Goal: Task Accomplishment & Management: Manage account settings

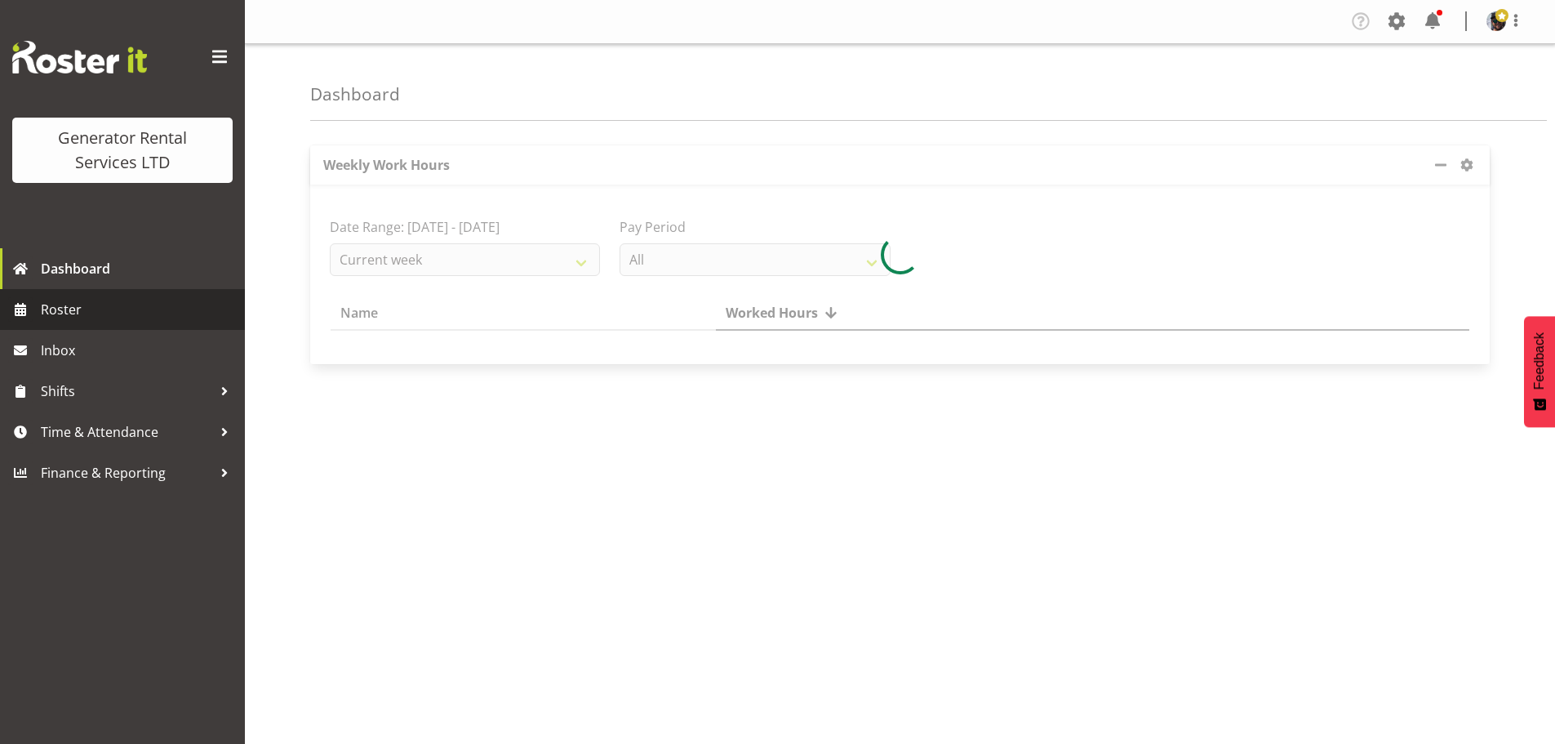
click at [70, 319] on span "Roster" at bounding box center [139, 309] width 196 height 24
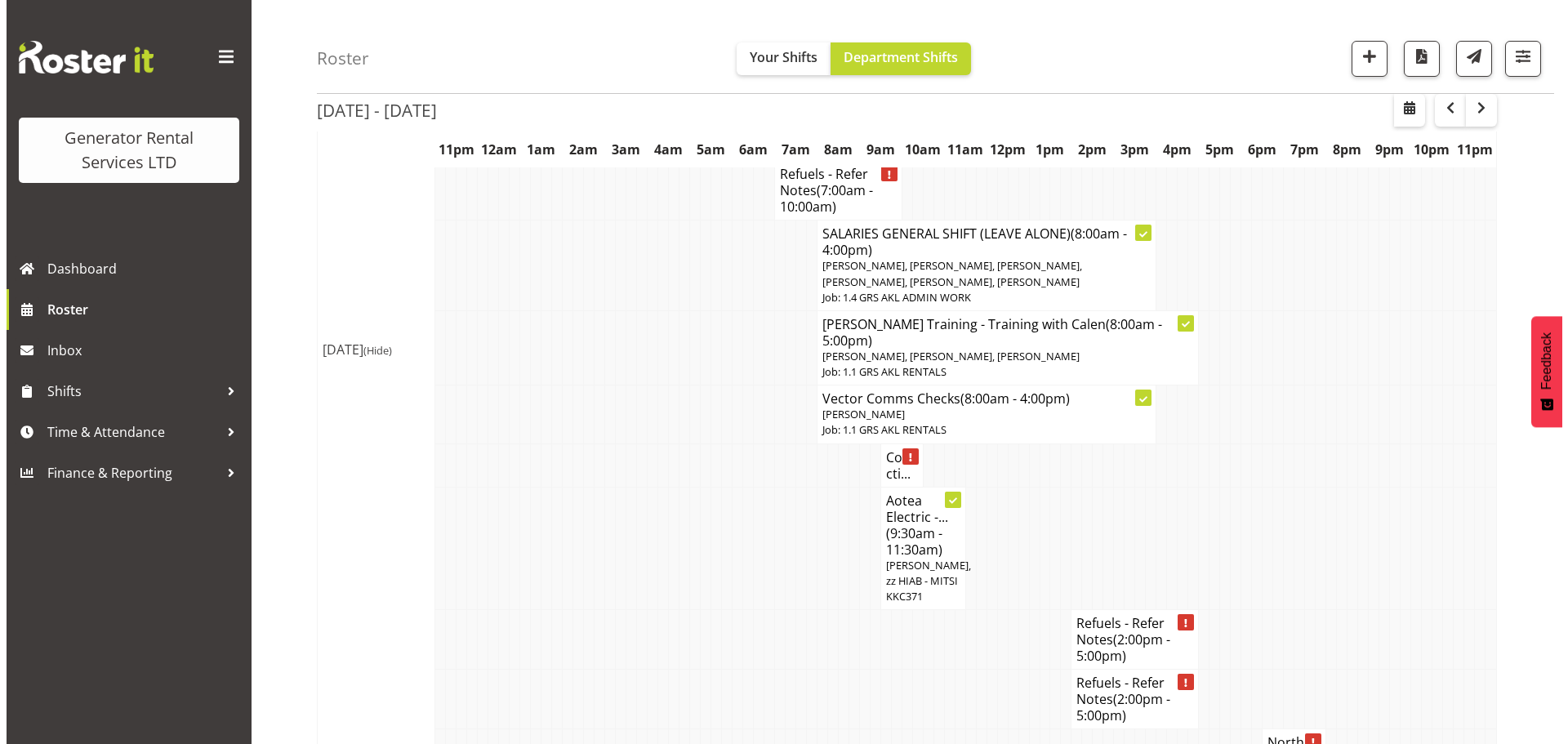
scroll to position [1714, 0]
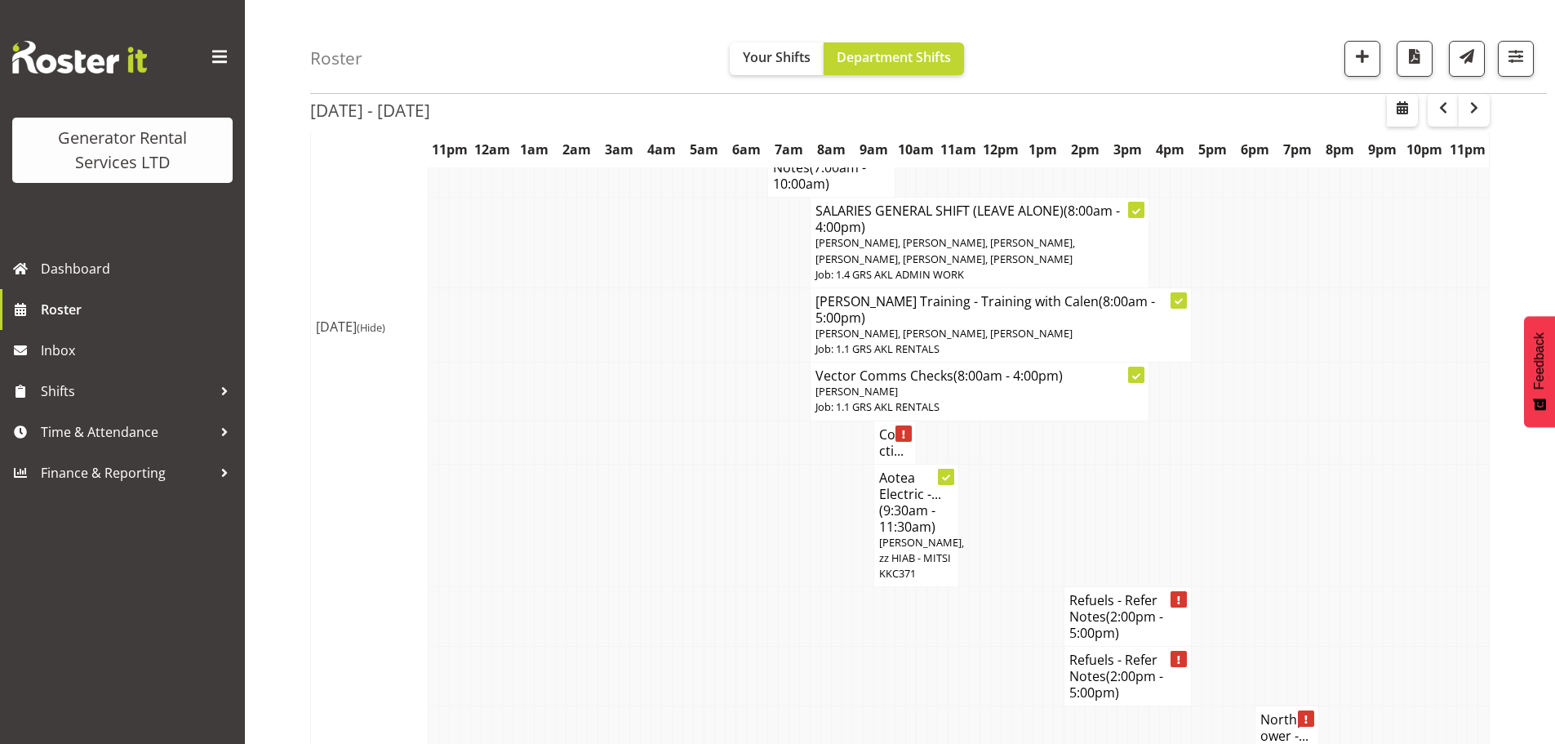
click at [887, 426] on h4 "Collecti..." at bounding box center [895, 442] width 32 height 33
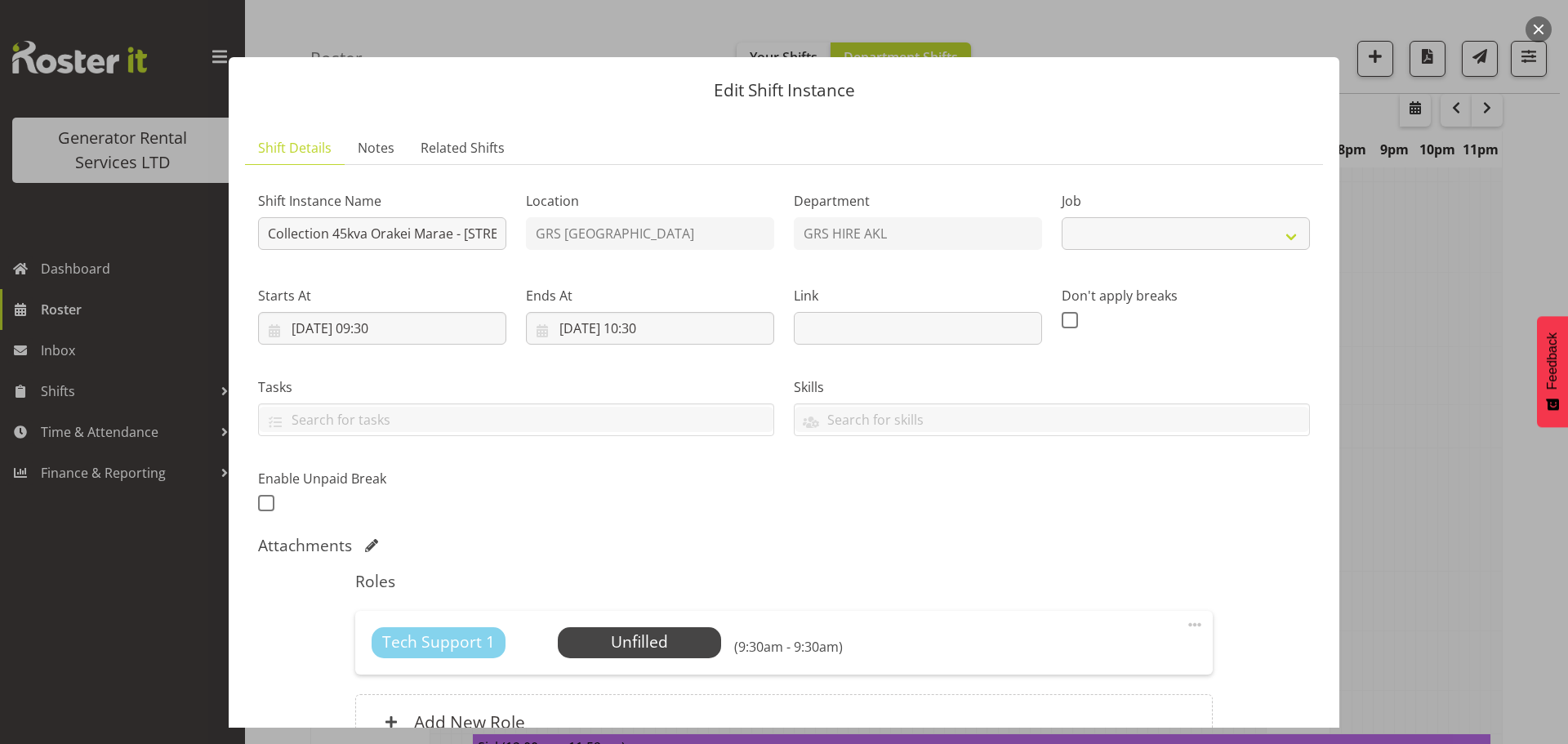
select select "9"
drag, startPoint x: 344, startPoint y: 229, endPoint x: 506, endPoint y: 236, distance: 162.6
click at [506, 236] on div "Shift Instance Name Collection 45kva Orakei Marae - 59B Kitemoana Street, Orake…" at bounding box center [382, 215] width 268 height 95
click at [483, 189] on div "Shift Instance Name Collection 45kva Orakei Marae - 59B Kitemoana Street, Orake…" at bounding box center [382, 215] width 268 height 95
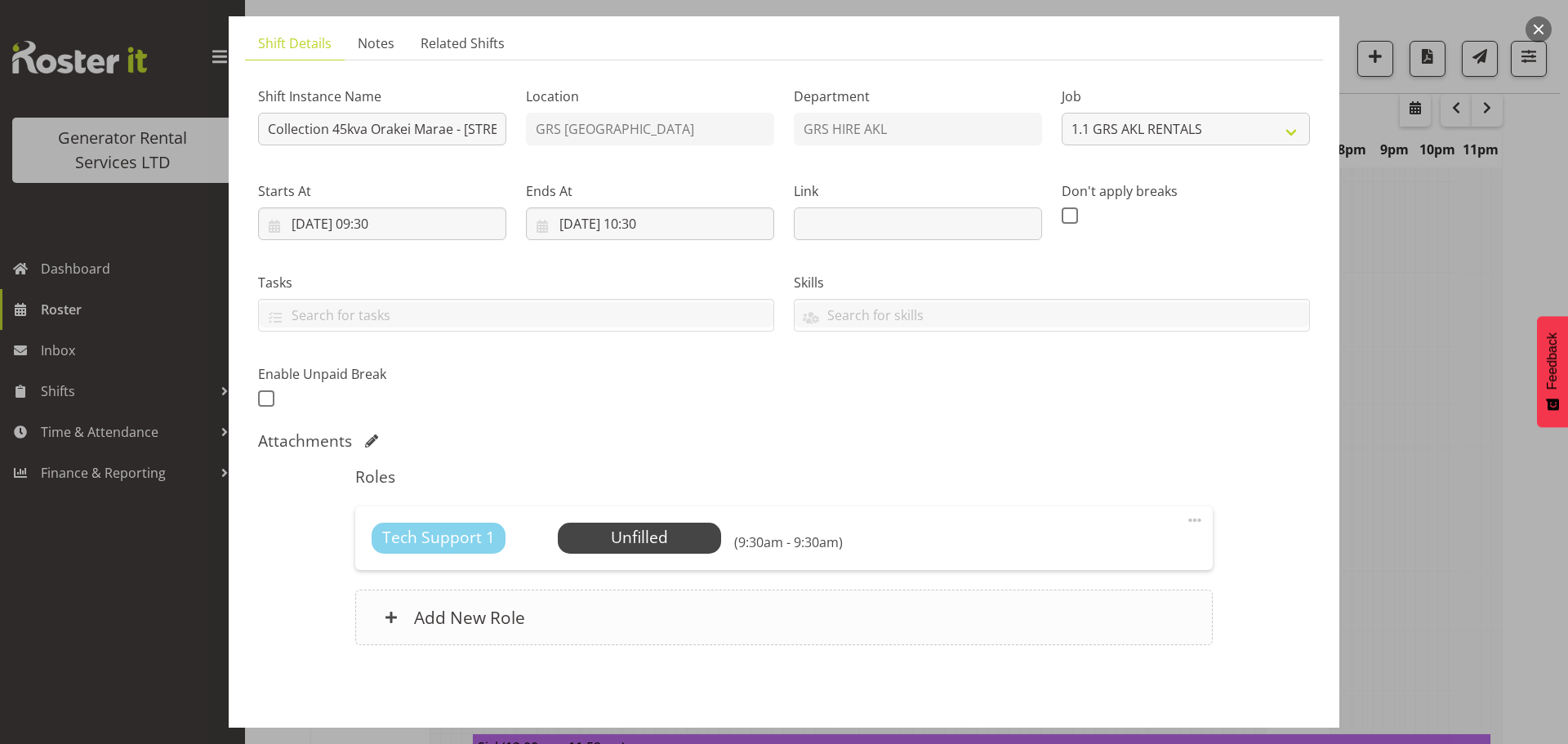
scroll to position [163, 0]
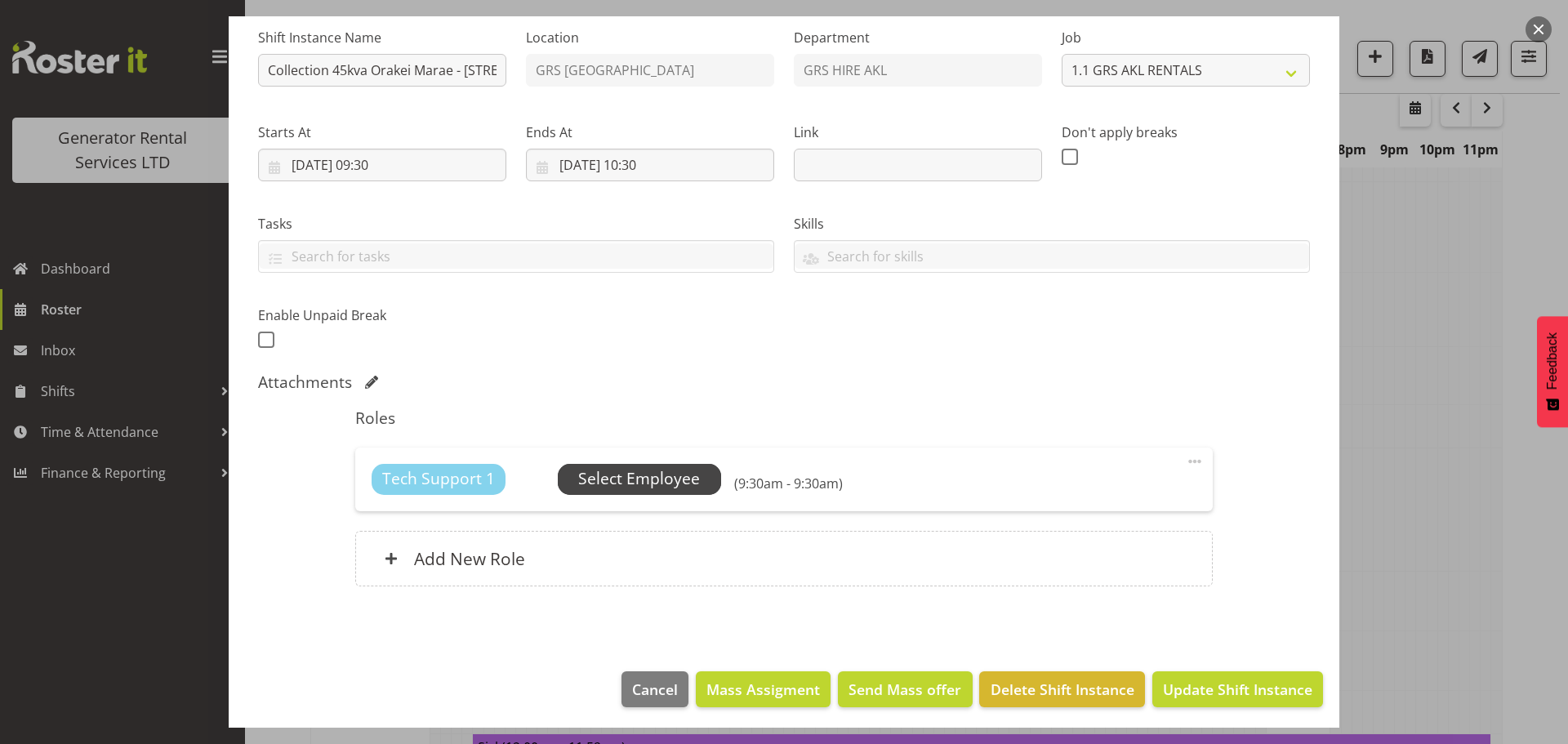
click at [610, 474] on span "Select Employee" at bounding box center [639, 479] width 122 height 24
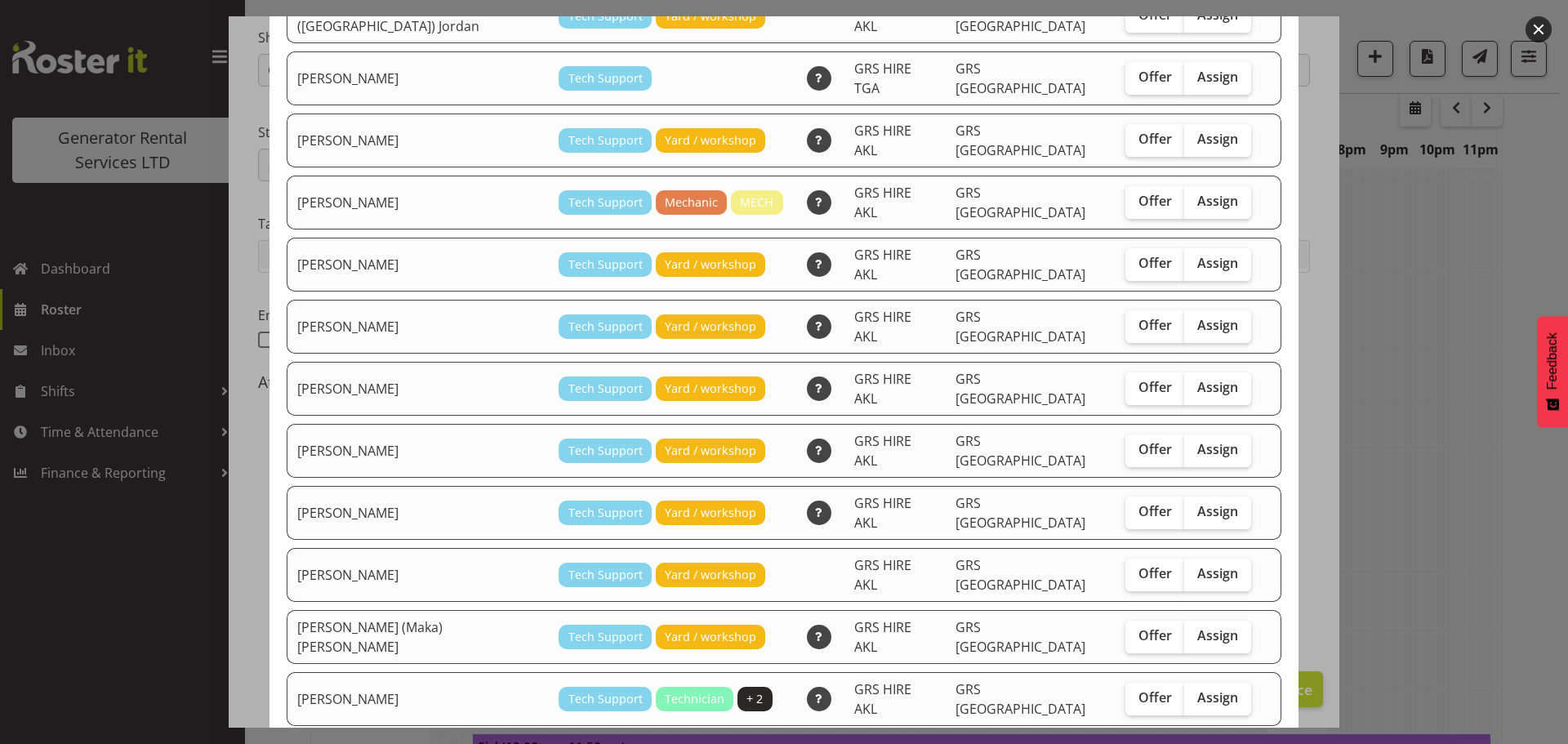
scroll to position [216, 0]
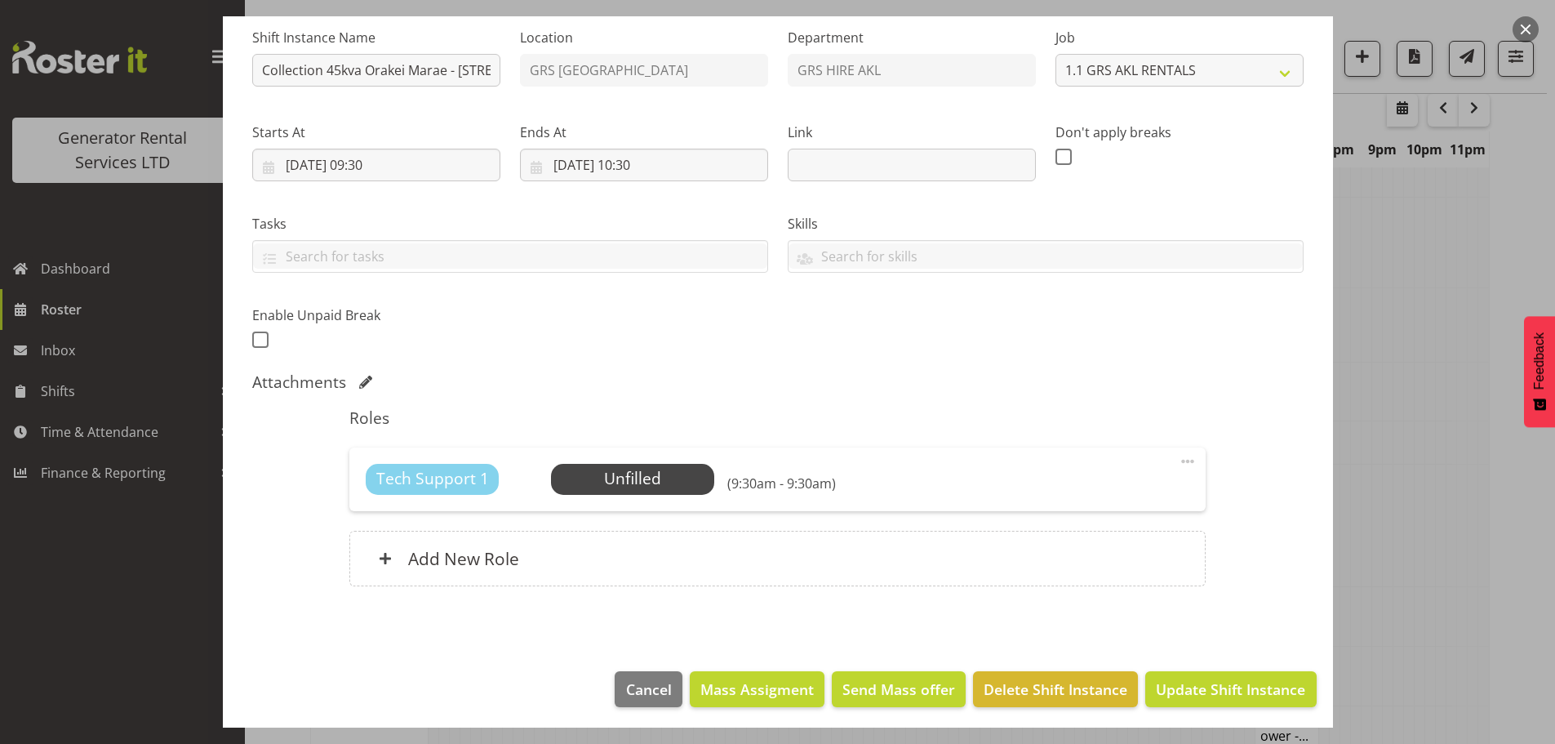
click at [1178, 463] on span at bounding box center [1188, 461] width 20 height 20
click at [1096, 492] on link "Edit" at bounding box center [1119, 497] width 157 height 29
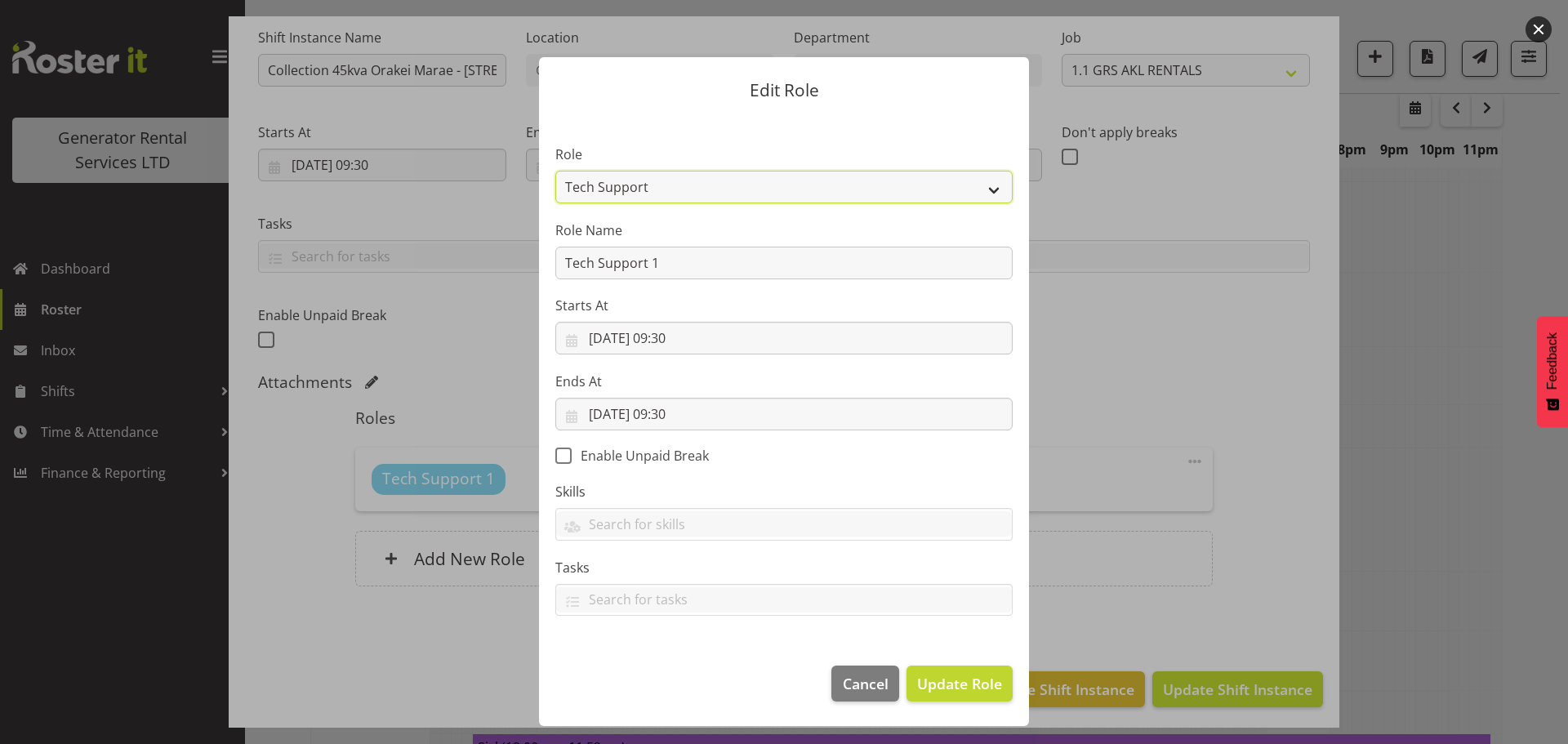
click at [660, 187] on select "Account Manager Electrician Engineering GM HSEQ manager MECH Mechanic Office Op…" at bounding box center [783, 187] width 457 height 33
select select "285"
click at [555, 171] on select "Account Manager Electrician Engineering GM HSEQ manager MECH Mechanic Office Op…" at bounding box center [783, 187] width 457 height 33
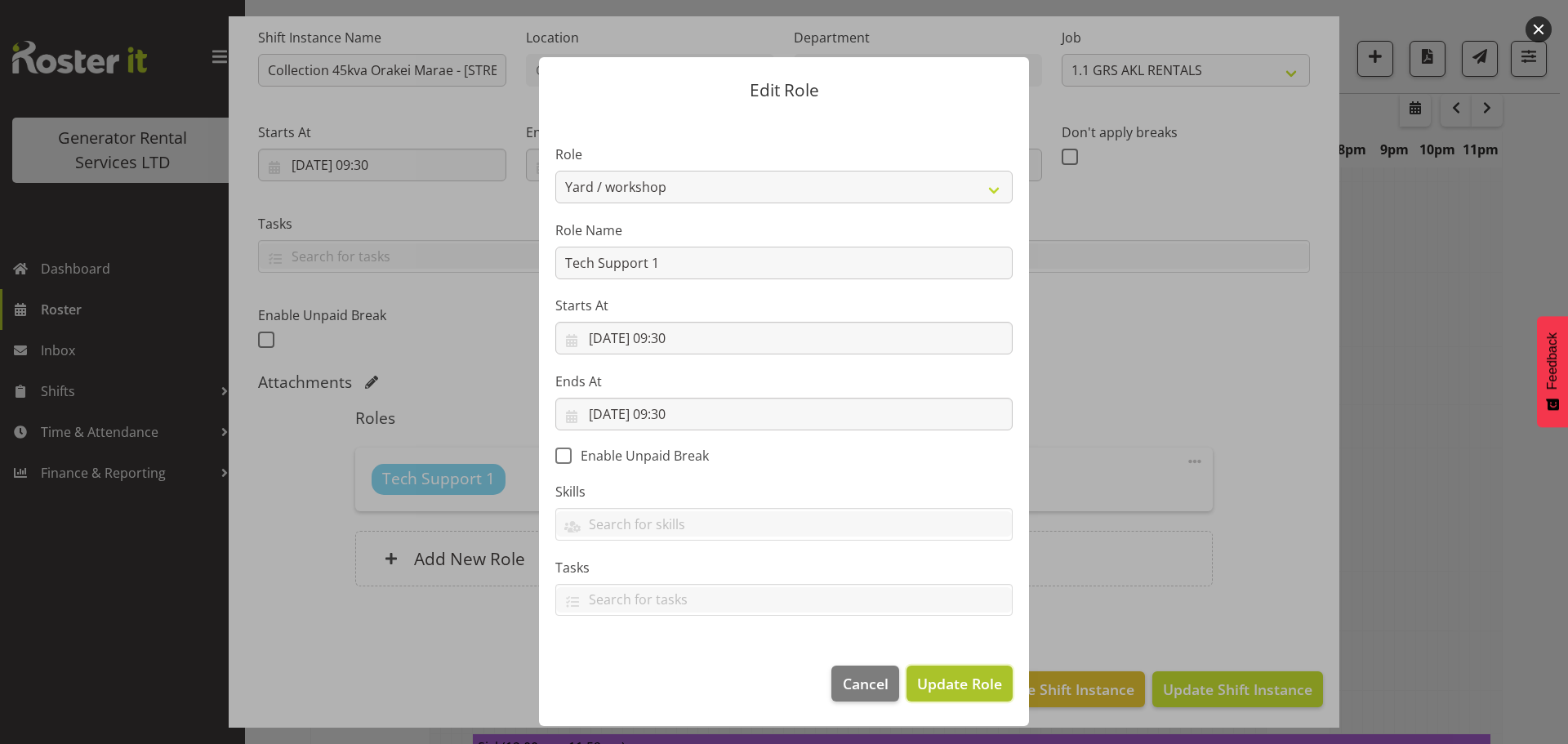
click at [997, 678] on span "Update Role" at bounding box center [959, 683] width 85 height 21
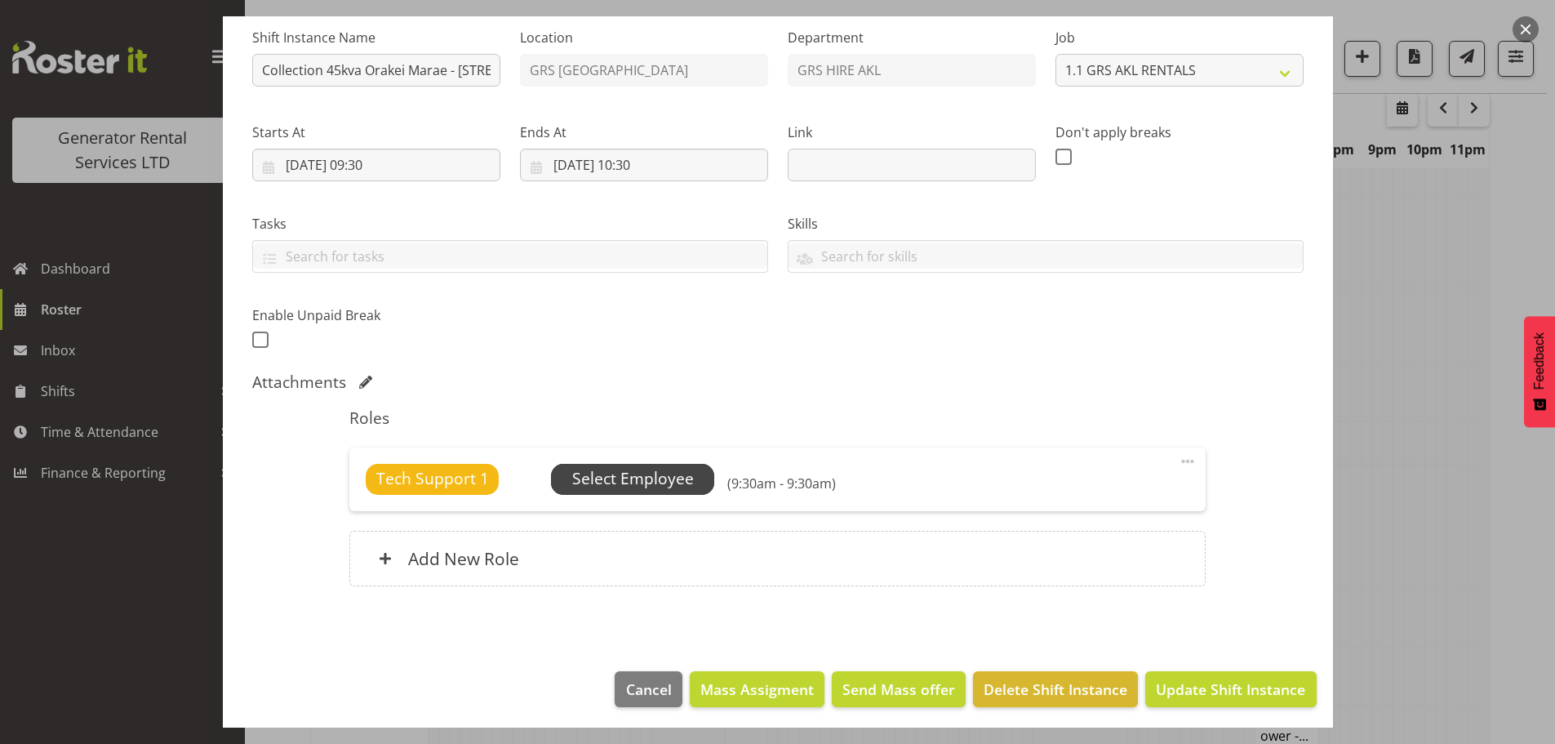
click at [645, 487] on span "Select Employee" at bounding box center [633, 479] width 122 height 24
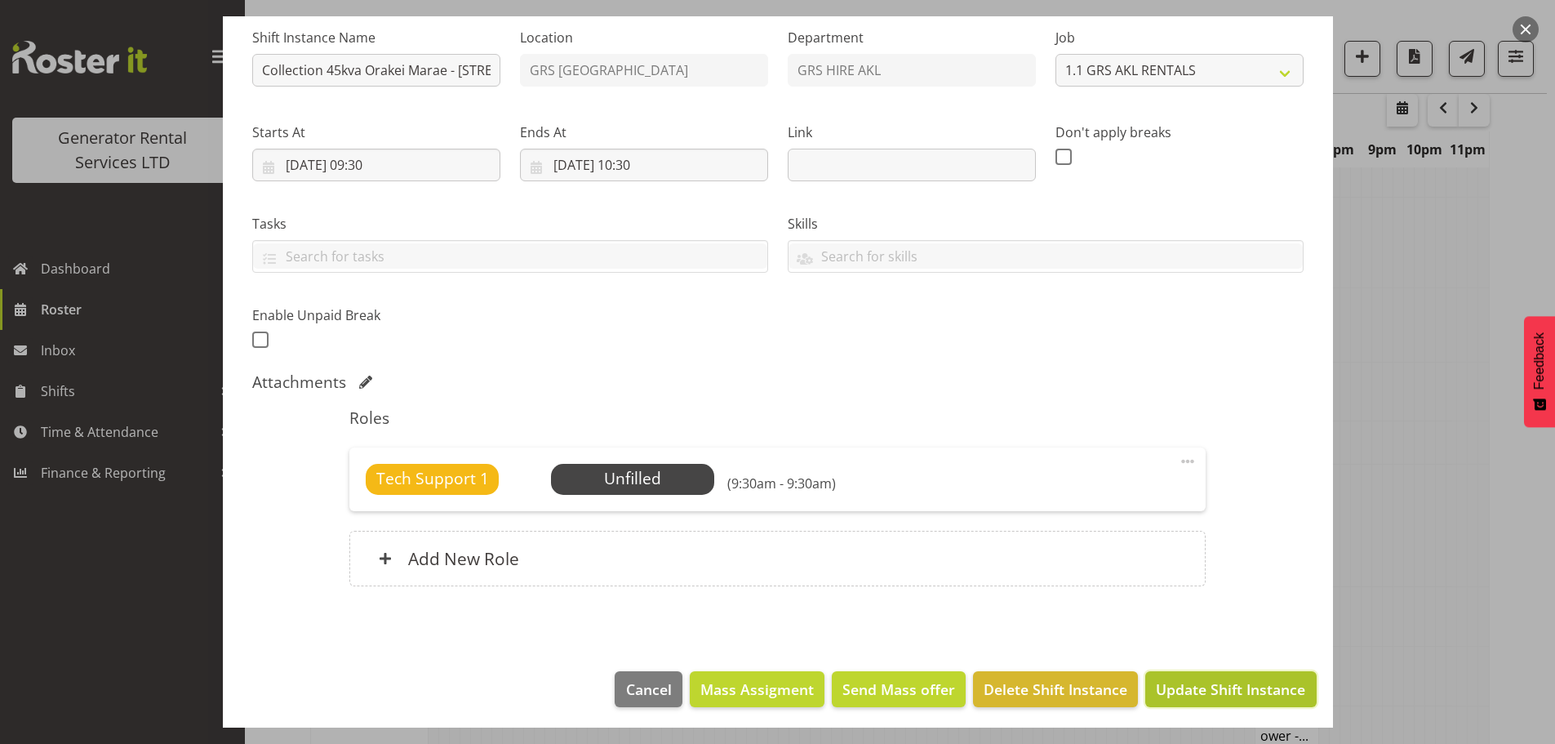
click at [1157, 686] on span "Update Shift Instance" at bounding box center [1230, 688] width 149 height 21
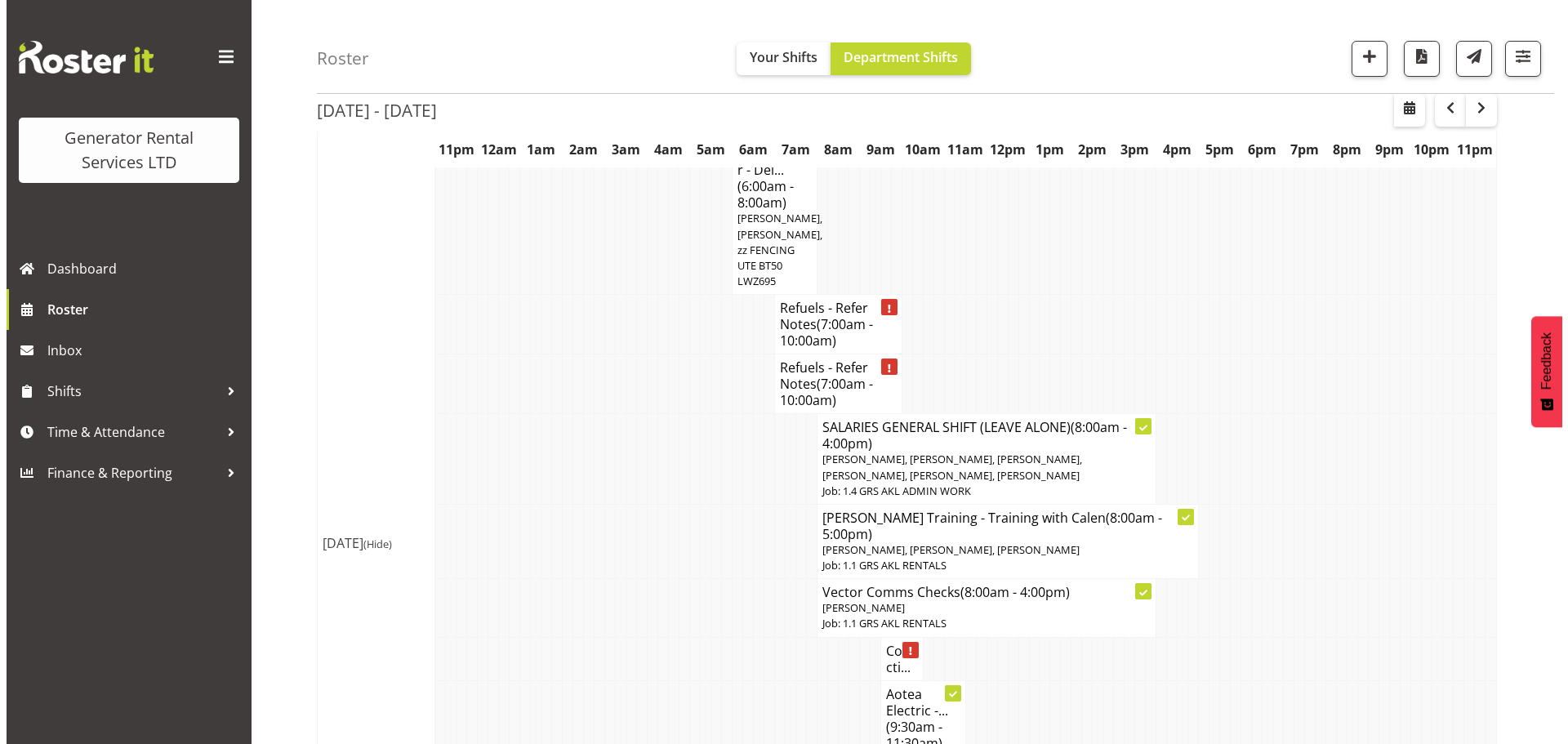
scroll to position [1499, 0]
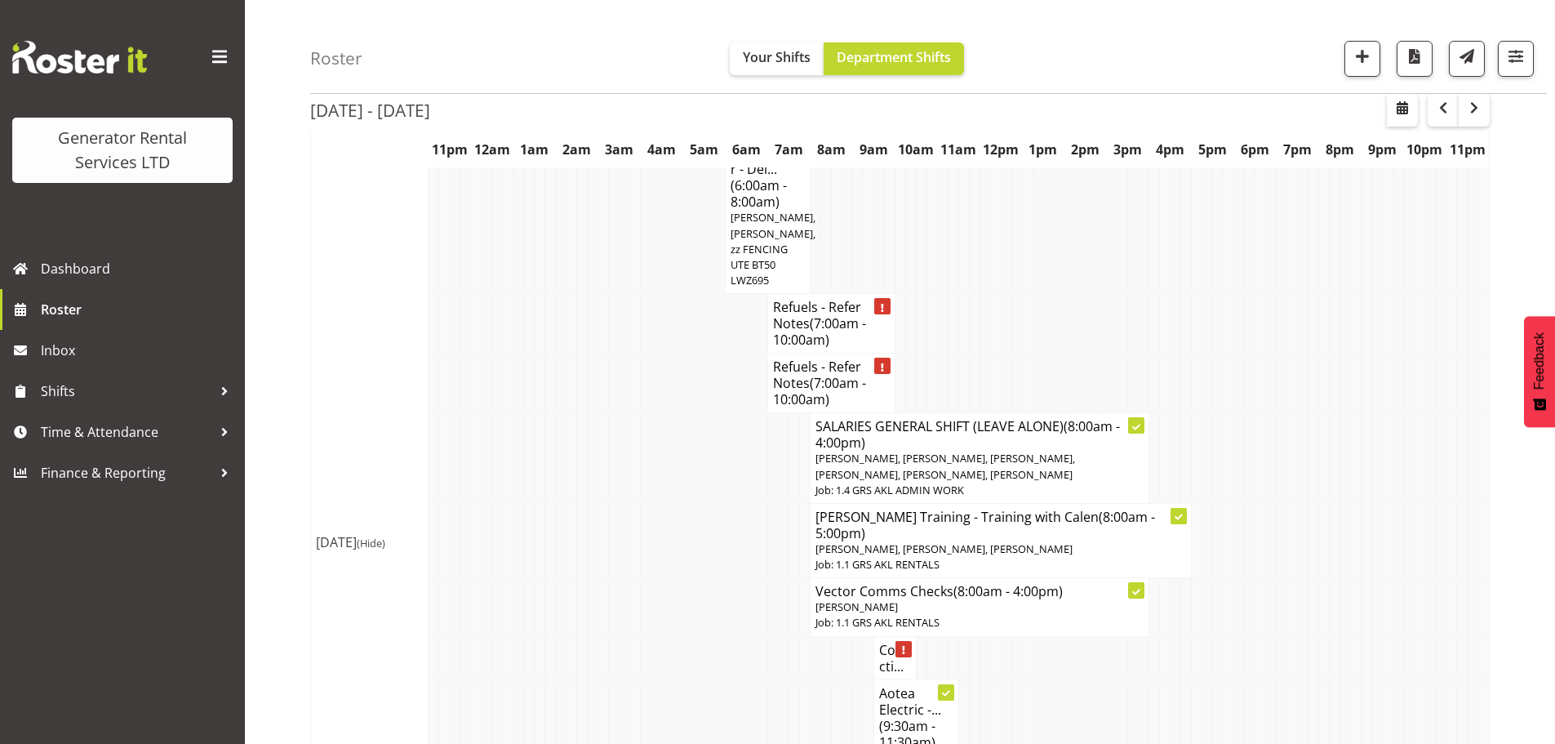
click at [901, 642] on h4 "Collecti..." at bounding box center [895, 658] width 32 height 33
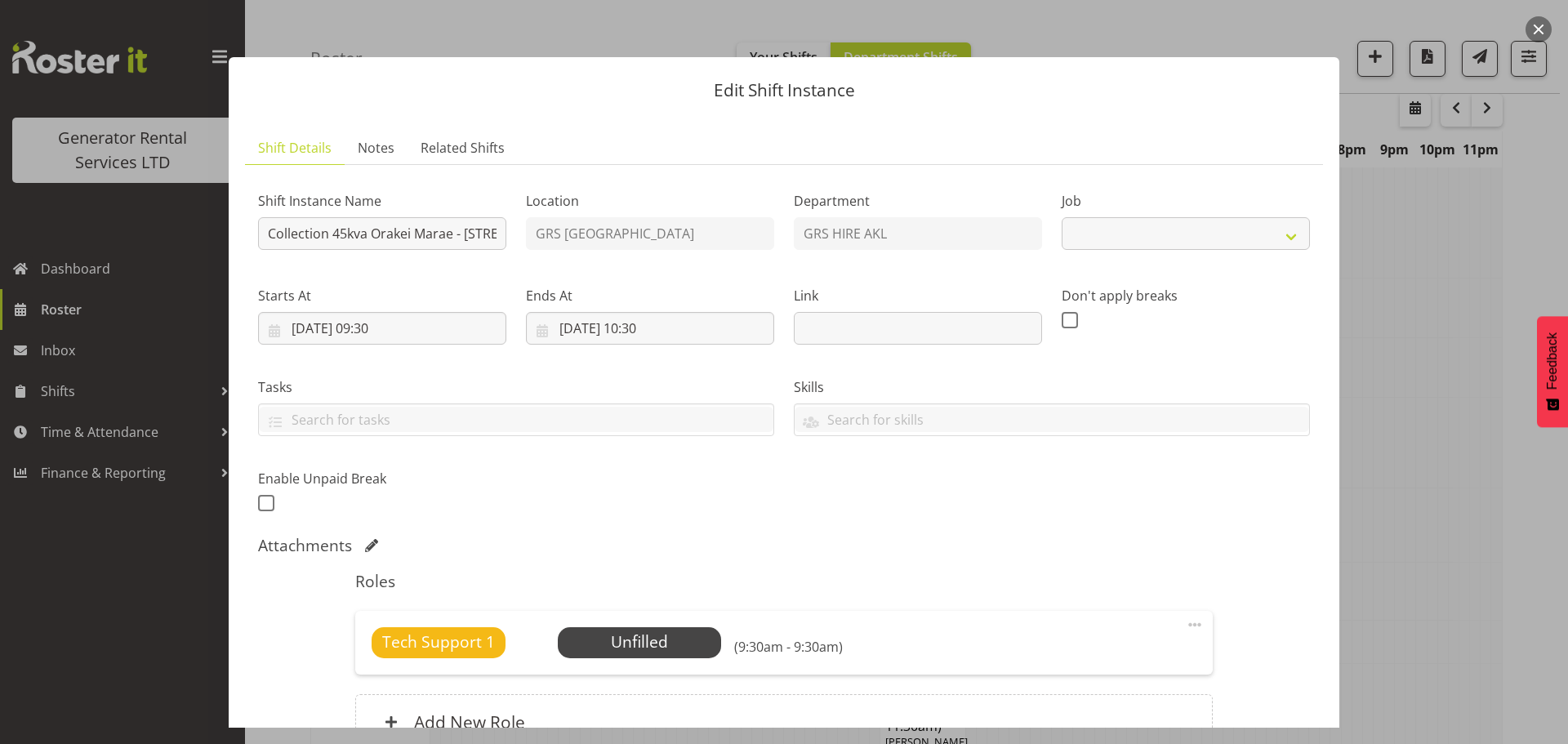
select select "9"
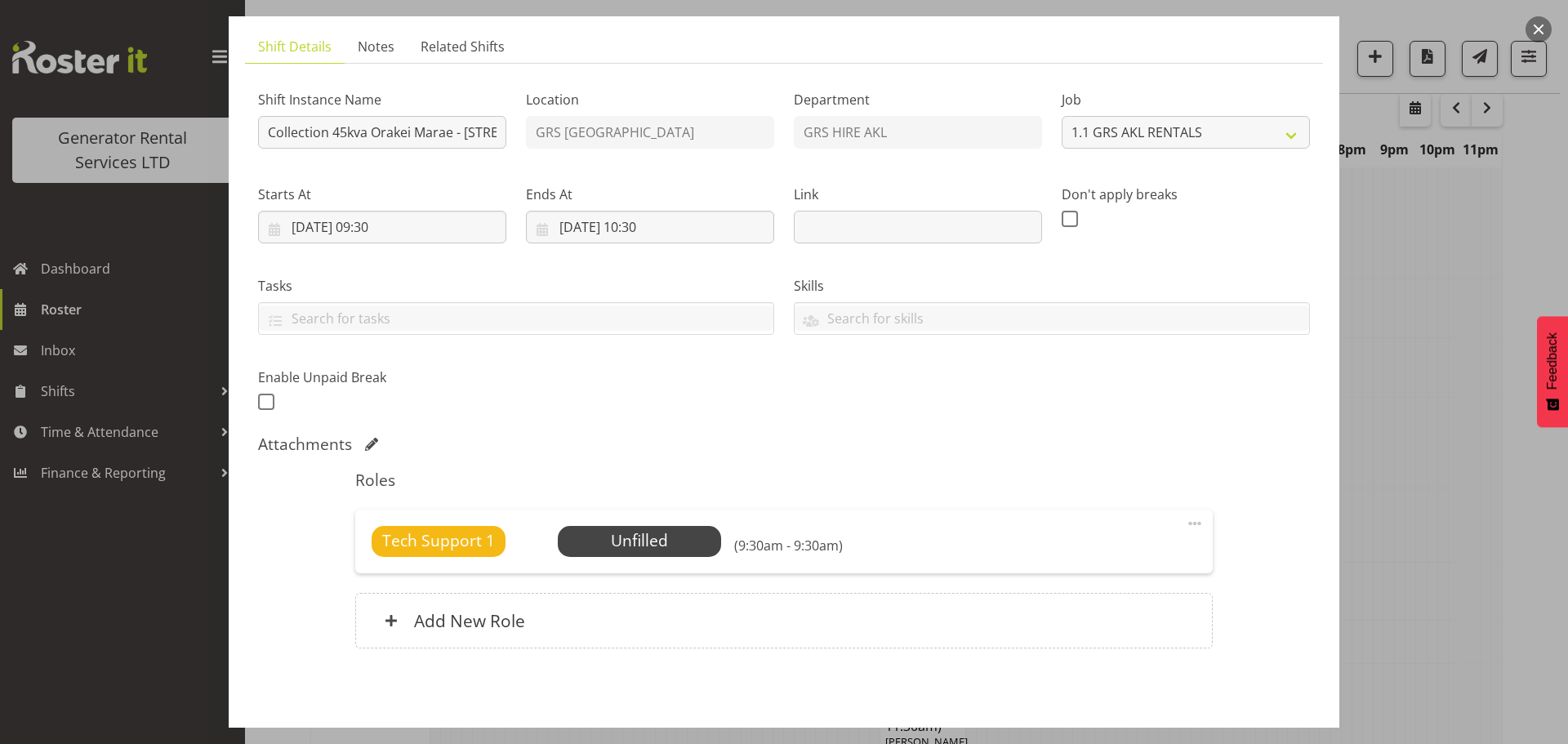
scroll to position [167, 0]
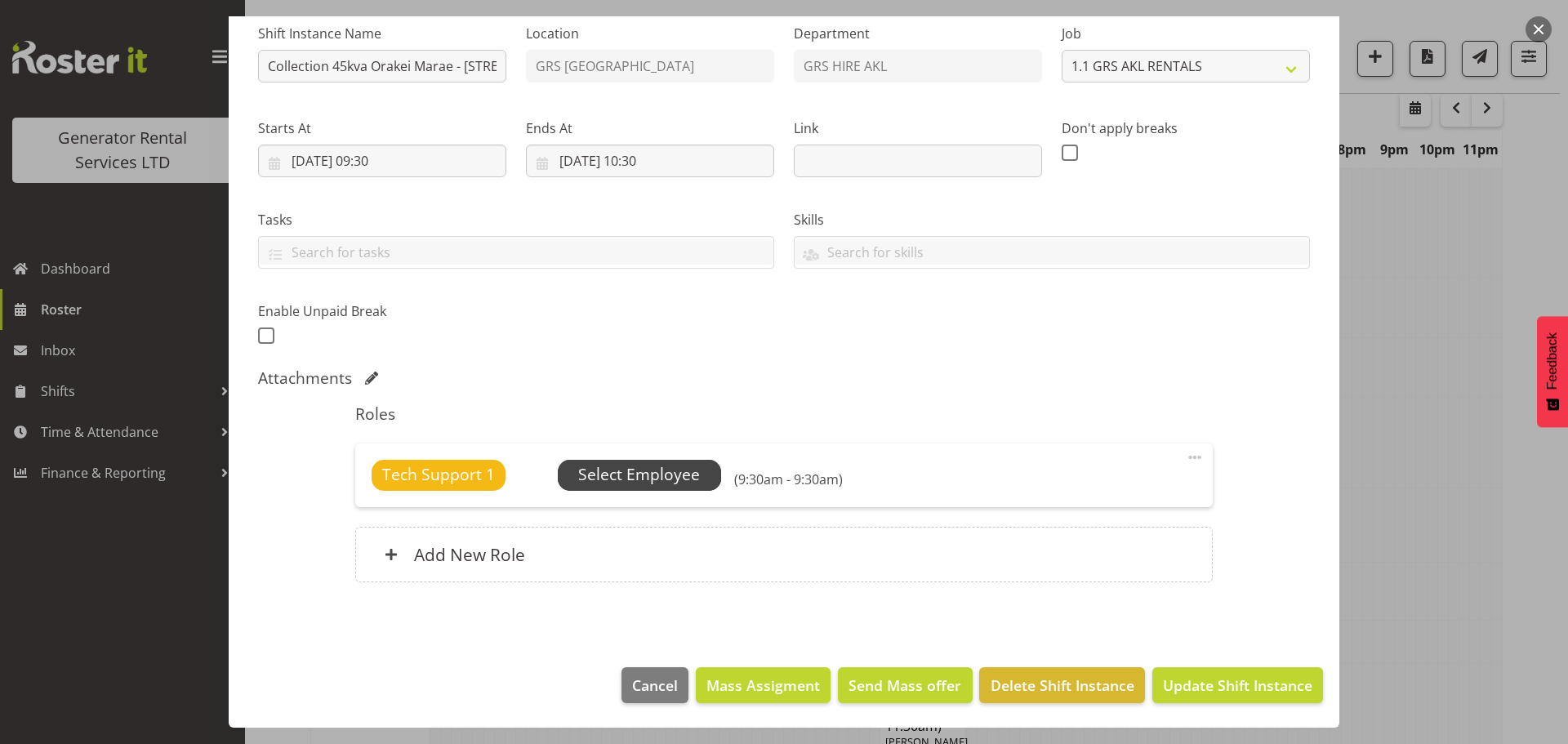
click at [656, 476] on span "Select Employee" at bounding box center [639, 475] width 122 height 24
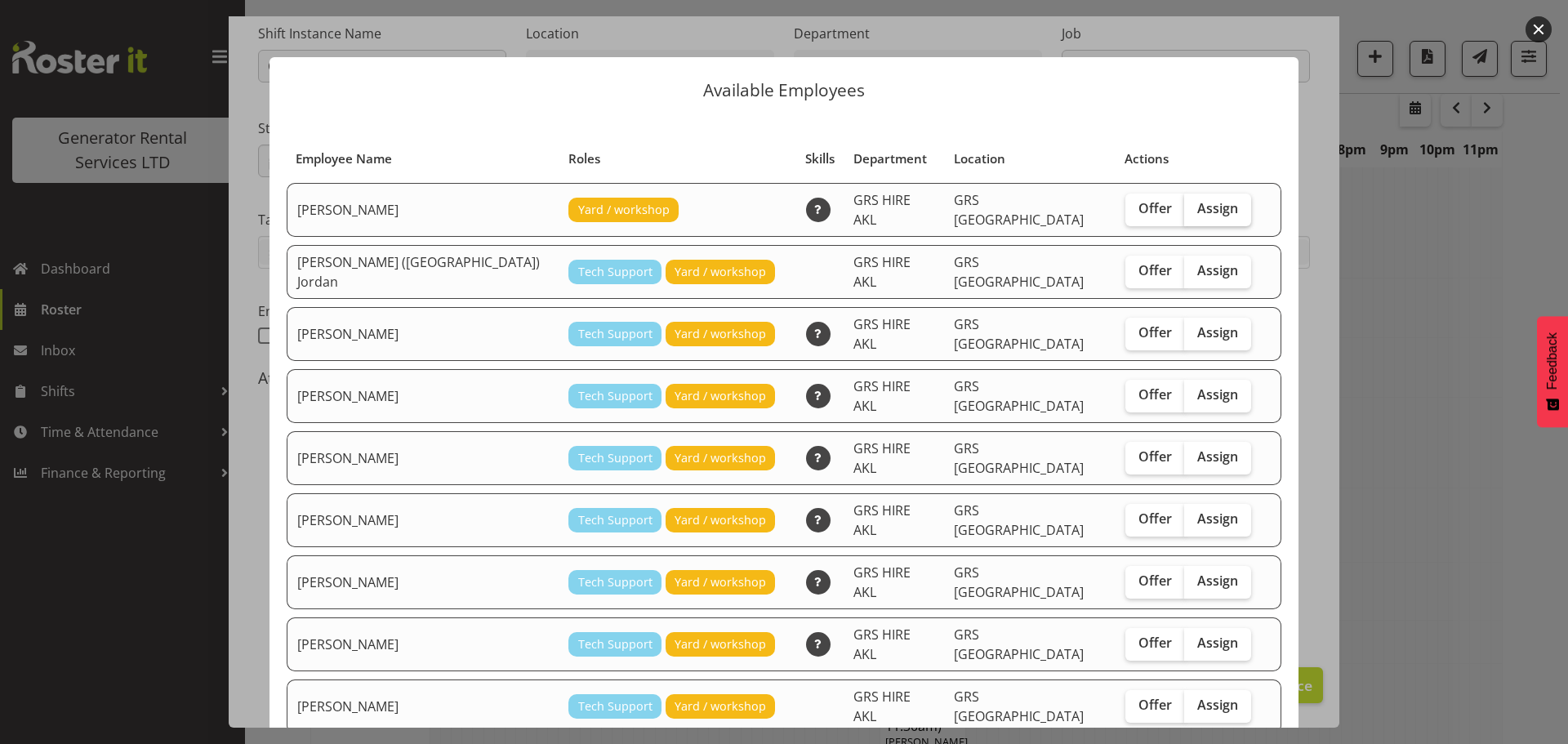
click at [1184, 216] on label "Assign" at bounding box center [1217, 209] width 67 height 33
click at [1184, 214] on input "Assign" at bounding box center [1189, 208] width 11 height 11
checkbox input "true"
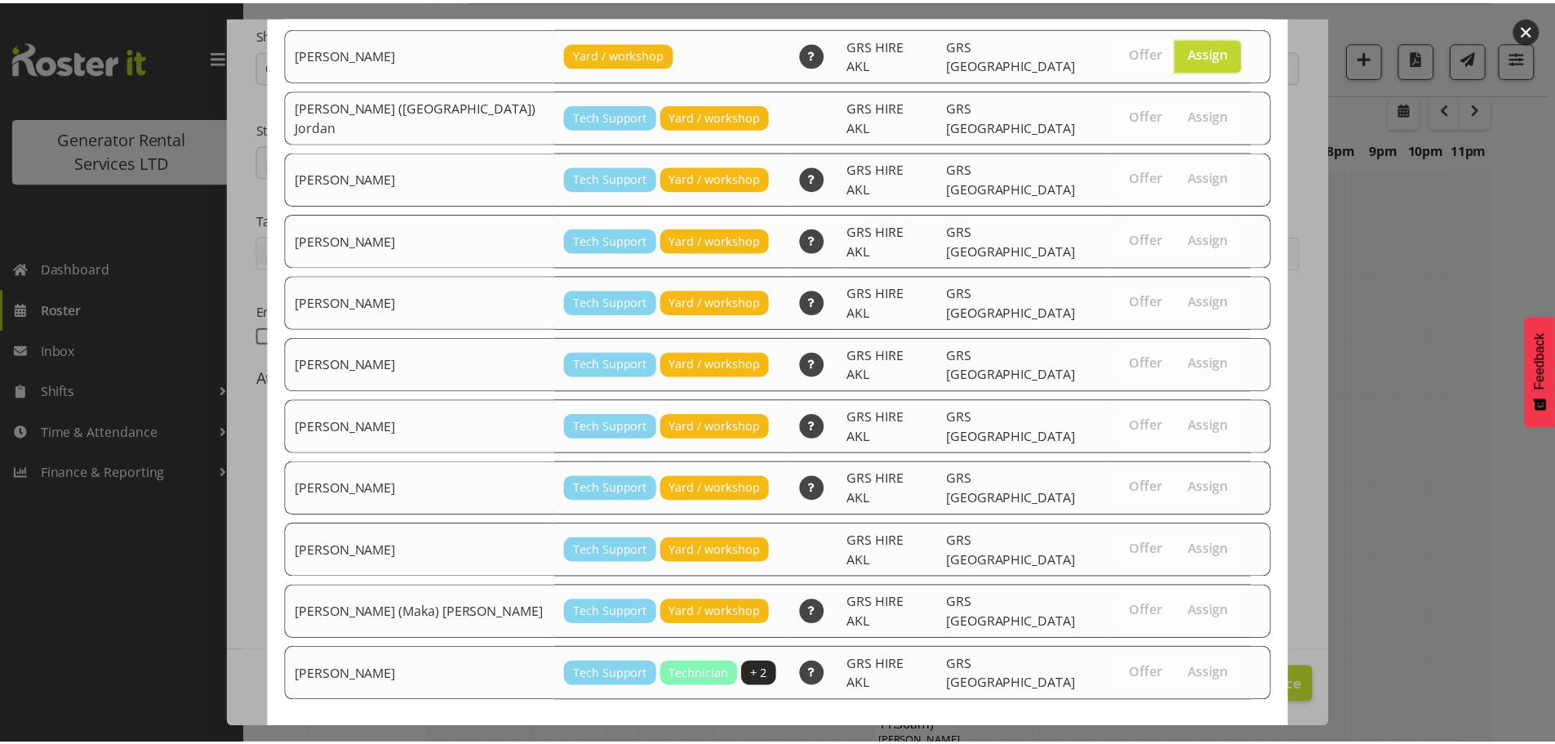
scroll to position [160, 0]
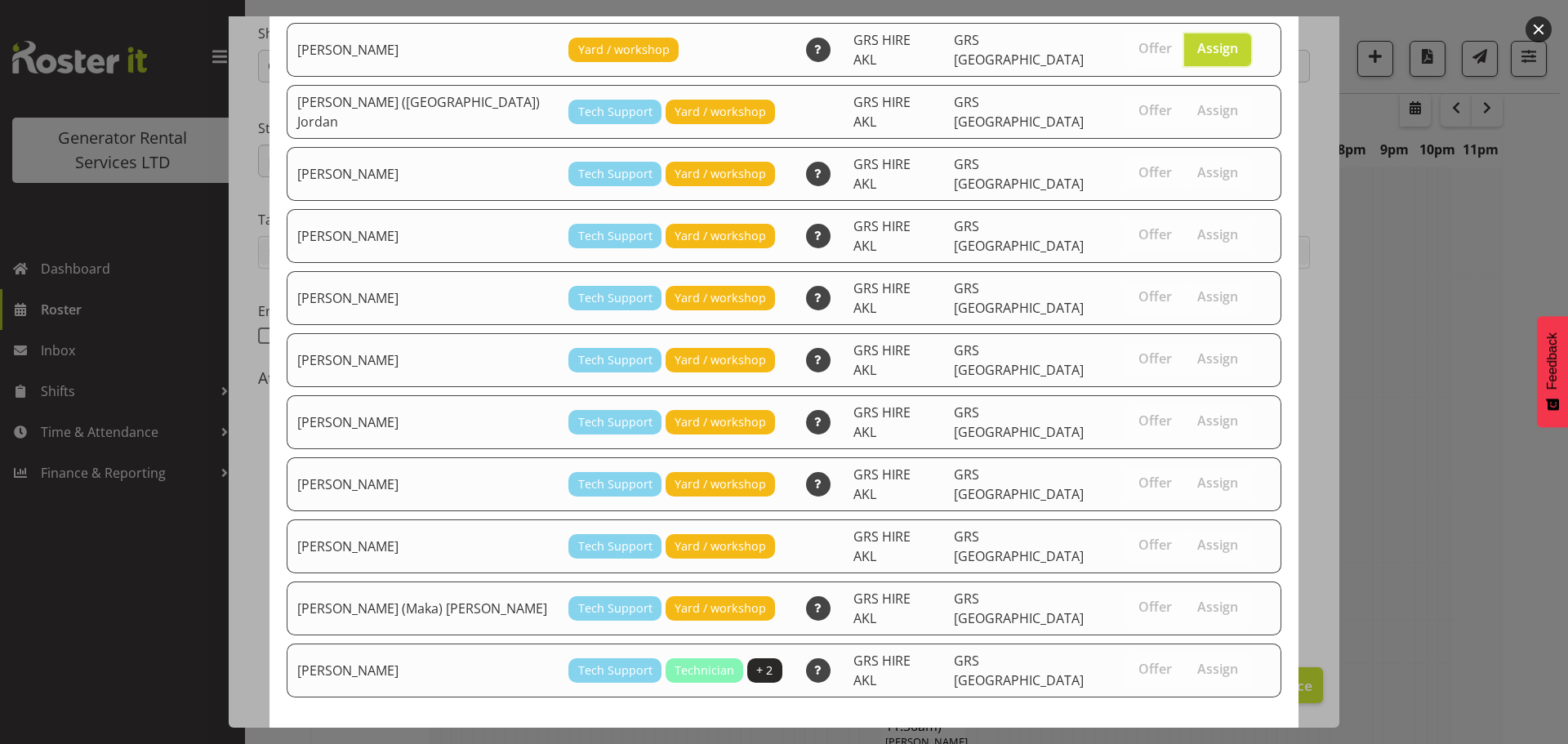
click at [1221, 743] on span "Assign Brandon Adonis" at bounding box center [1188, 757] width 165 height 20
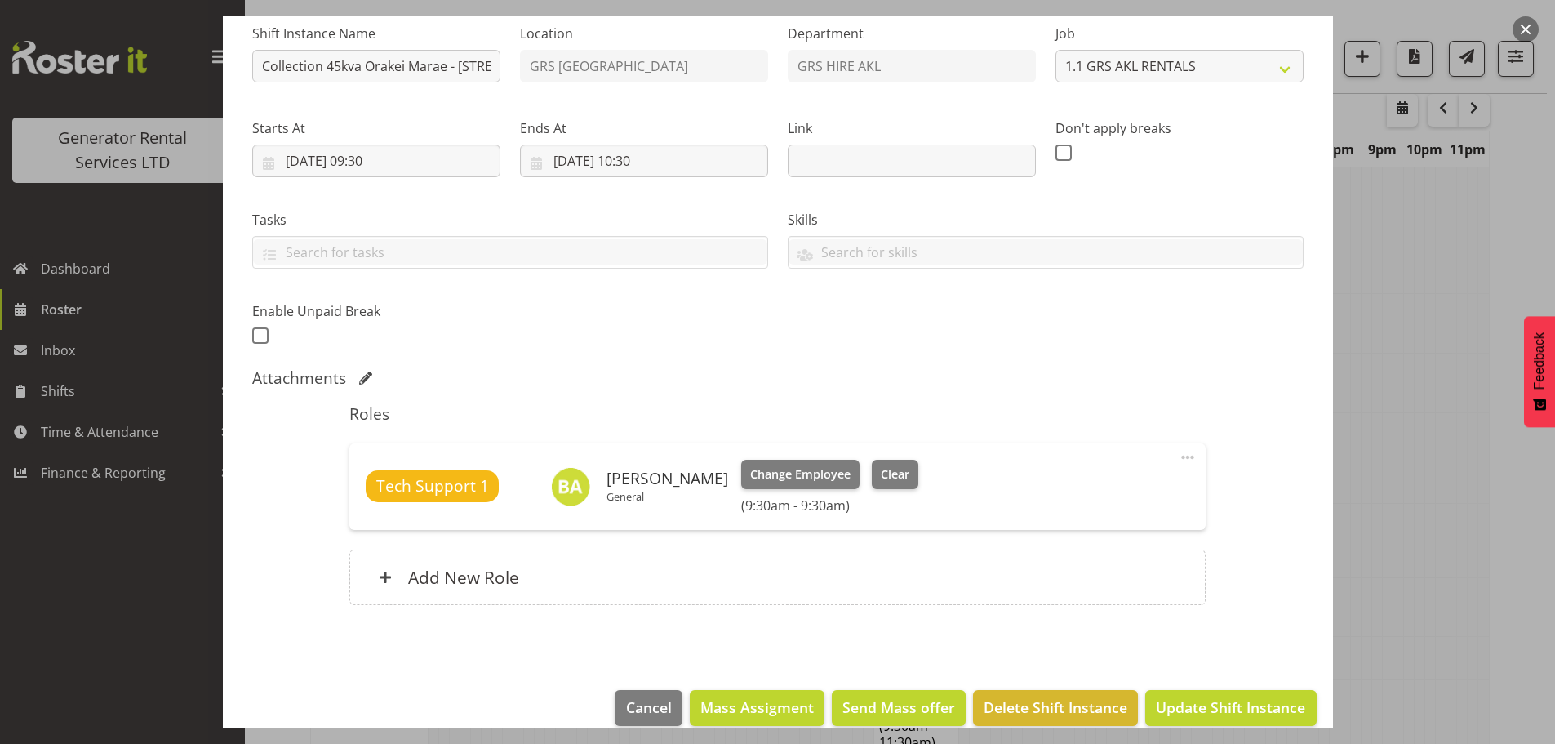
click at [1227, 687] on footer "Cancel Mass Assigment Send Mass offer Delete Shift Instance Update Shift Instan…" at bounding box center [778, 712] width 1110 height 77
click at [1239, 714] on span "Update Shift Instance" at bounding box center [1230, 706] width 149 height 21
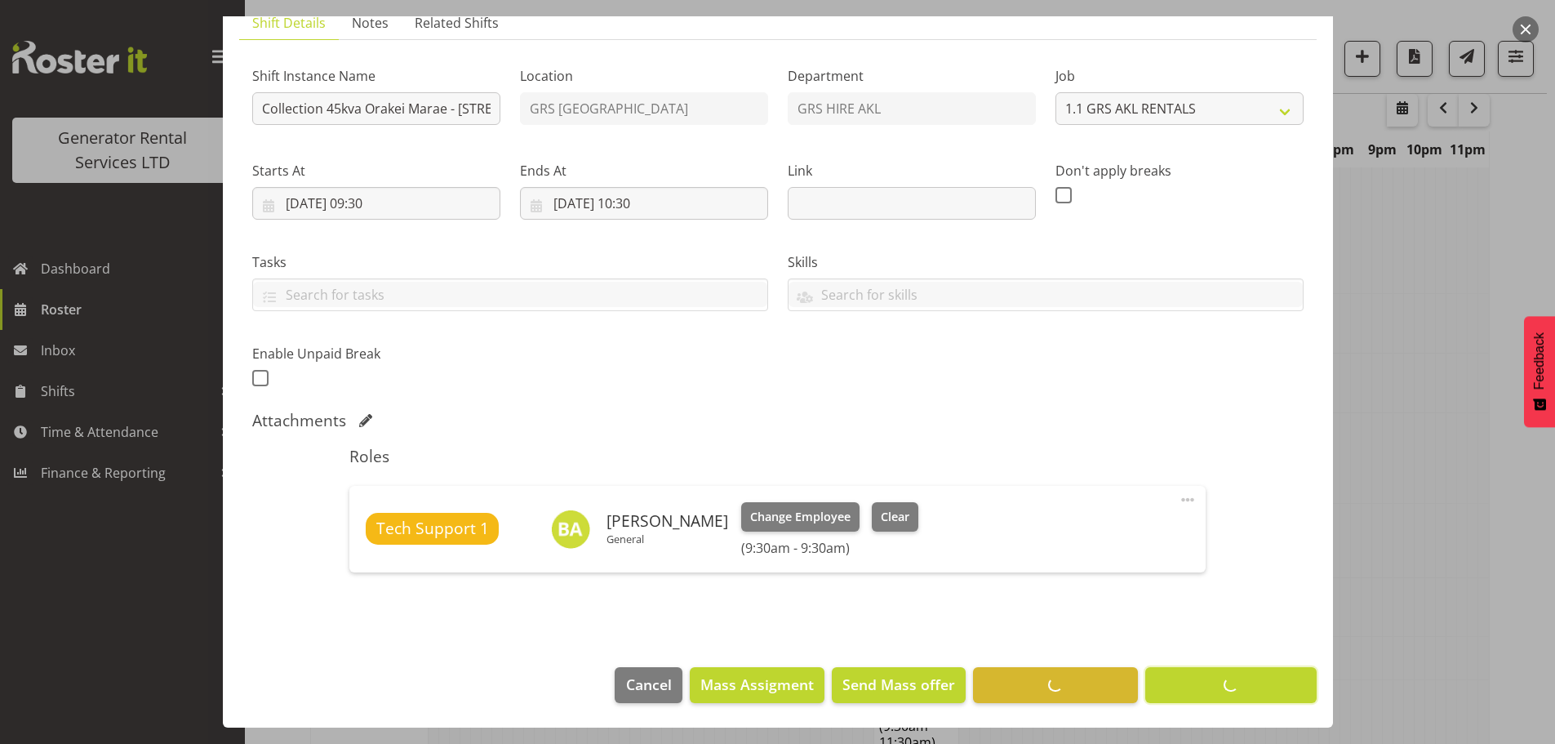
scroll to position [60, 0]
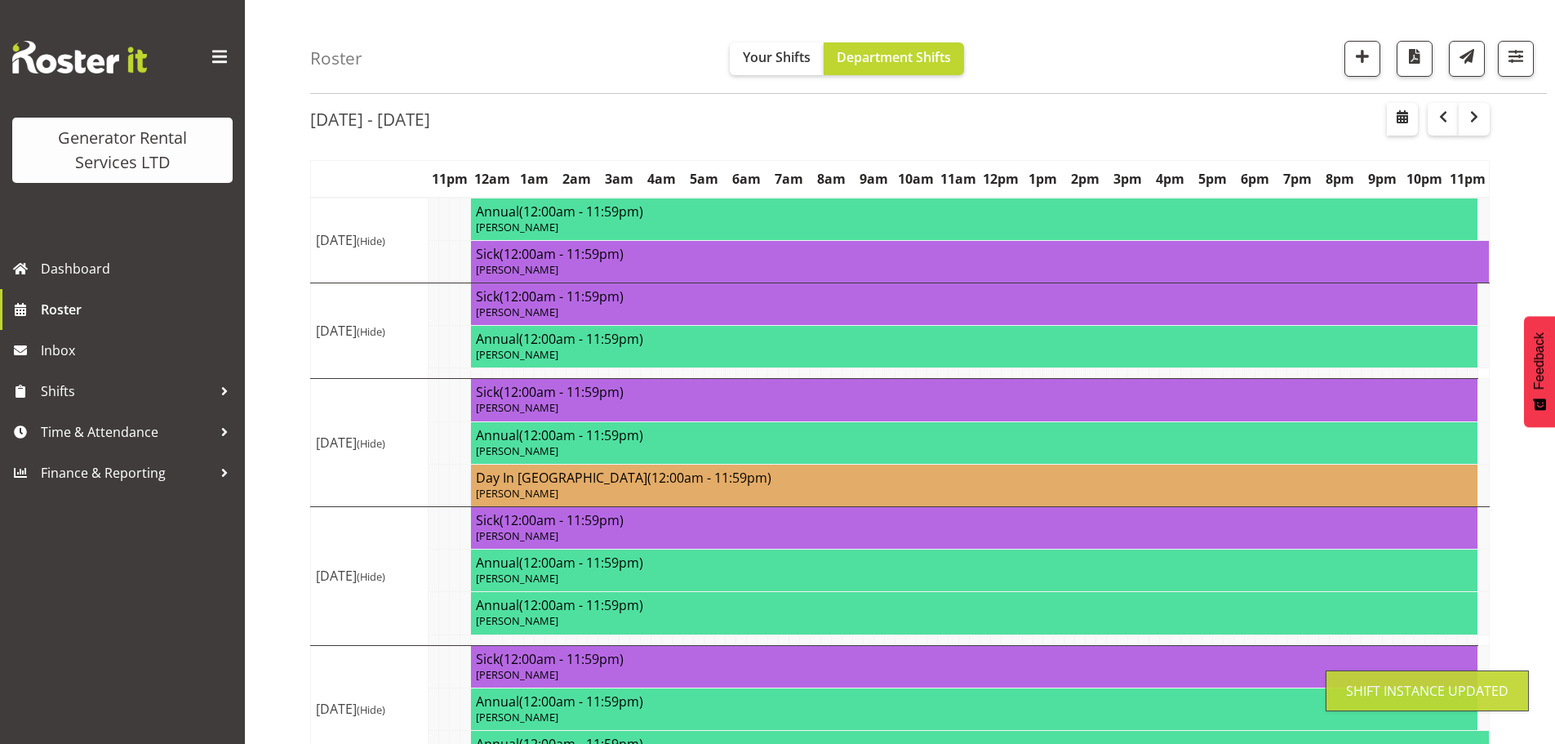
click at [1057, 36] on div "Roster Your Shifts Department Shifts 1 Locations Clear GRS Auckland GRS Hasting…" at bounding box center [928, 47] width 1237 height 94
click at [97, 324] on link "Roster" at bounding box center [122, 309] width 245 height 41
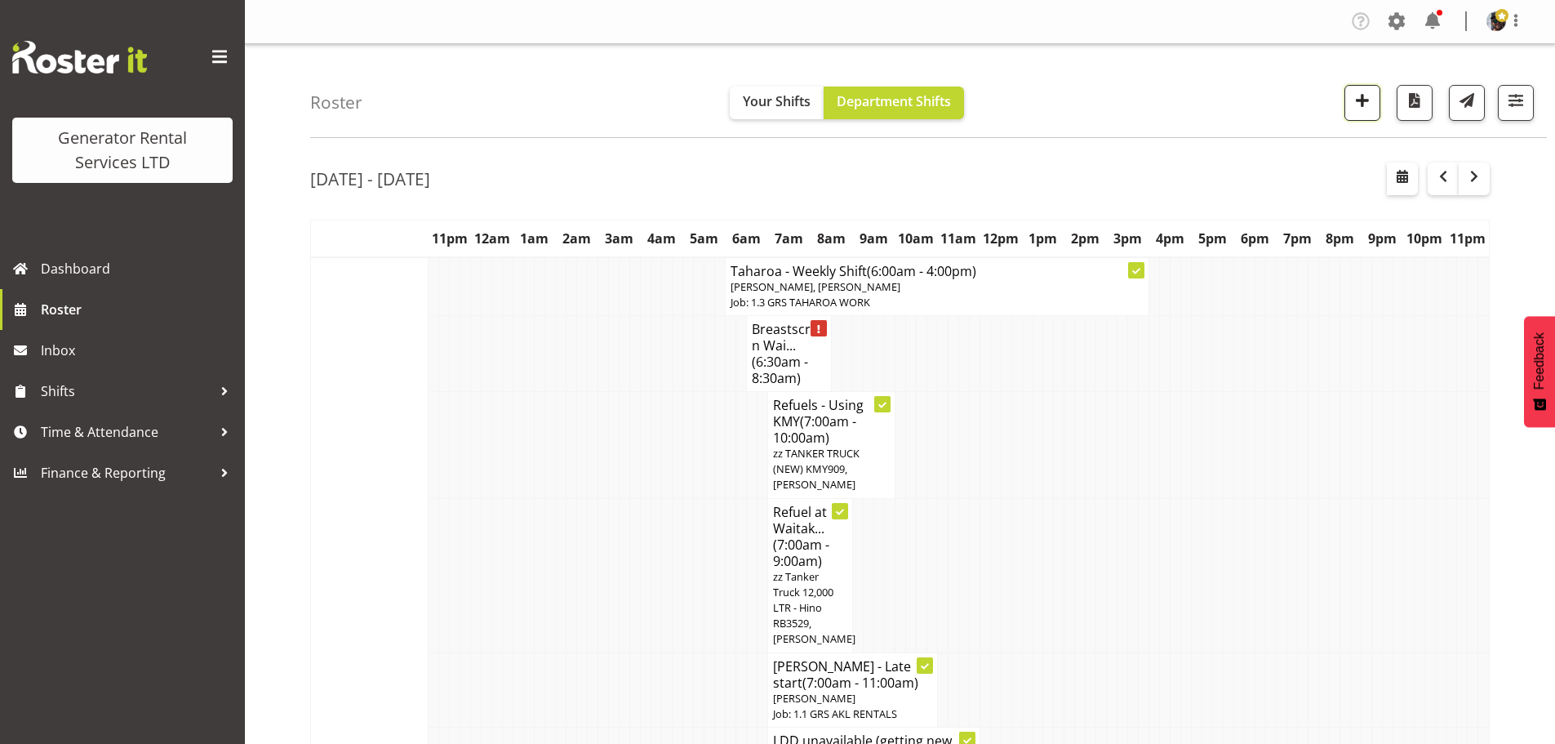
click at [1364, 100] on span "button" at bounding box center [1362, 100] width 21 height 21
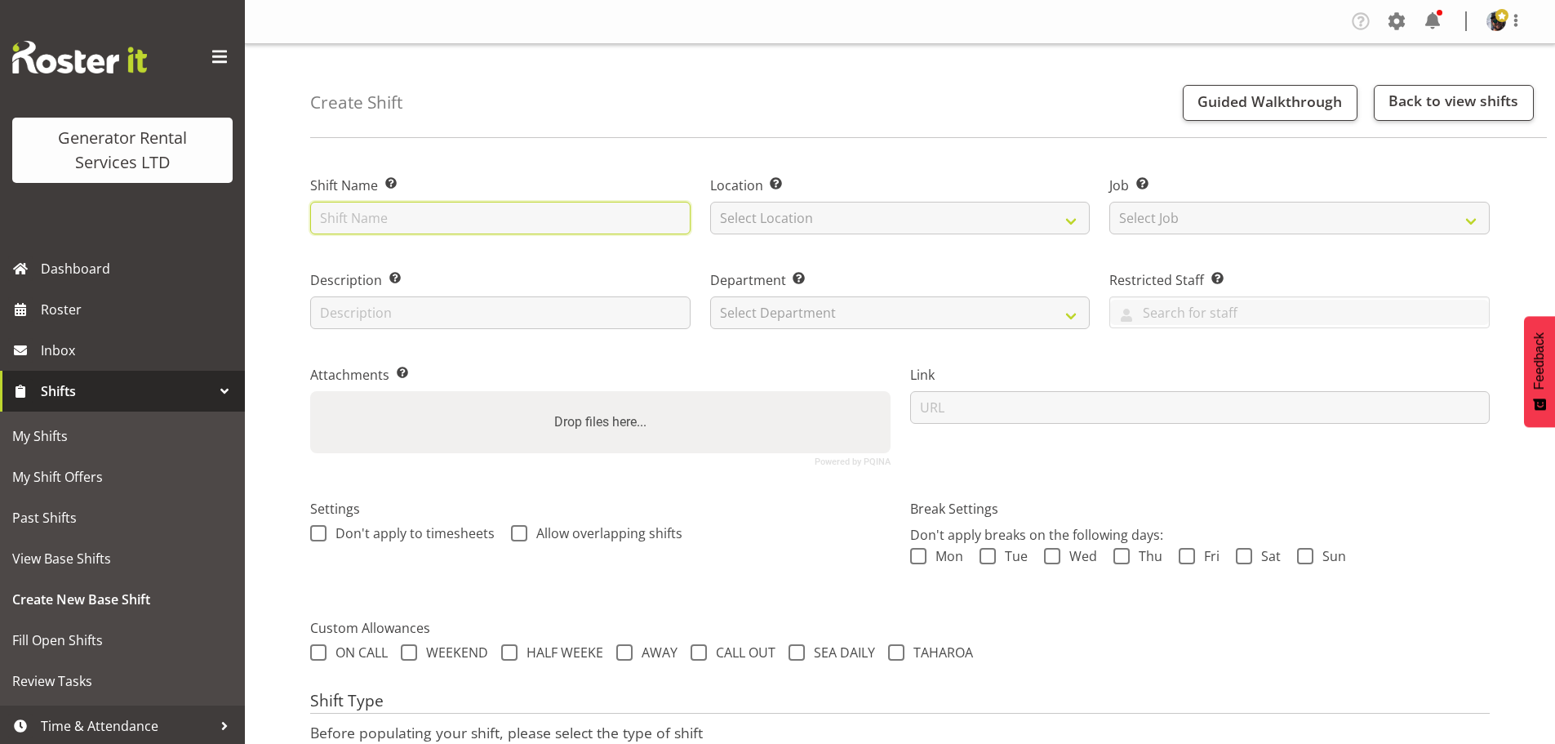
click at [517, 225] on input "text" at bounding box center [500, 218] width 380 height 33
type input "Service all Cube light towers"
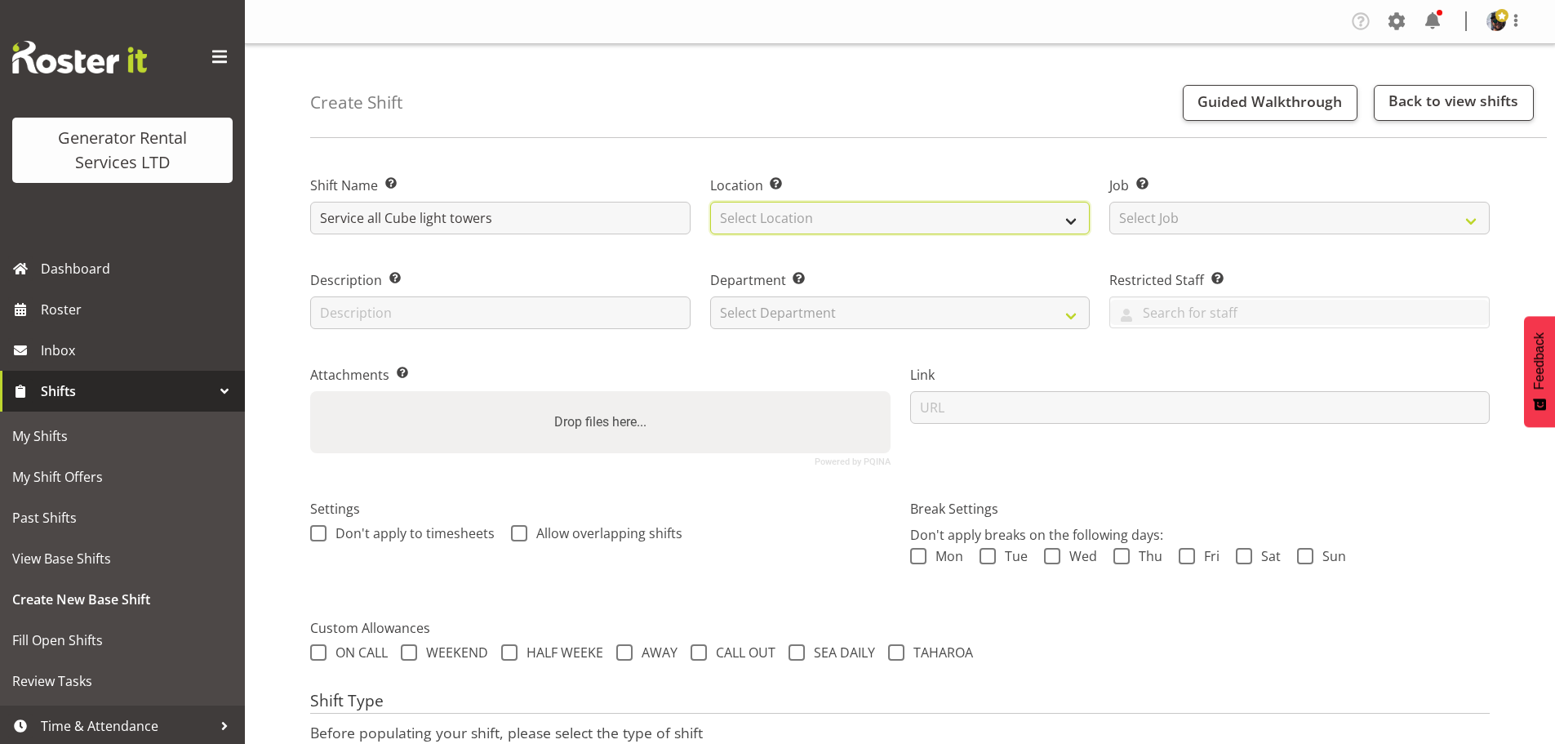
drag, startPoint x: 749, startPoint y: 216, endPoint x: 746, endPoint y: 231, distance: 14.9
click at [749, 216] on select "Select Location GRS Auckland" at bounding box center [900, 218] width 380 height 33
select select "28"
click at [710, 202] on select "Select Location GRS Auckland" at bounding box center [900, 218] width 380 height 33
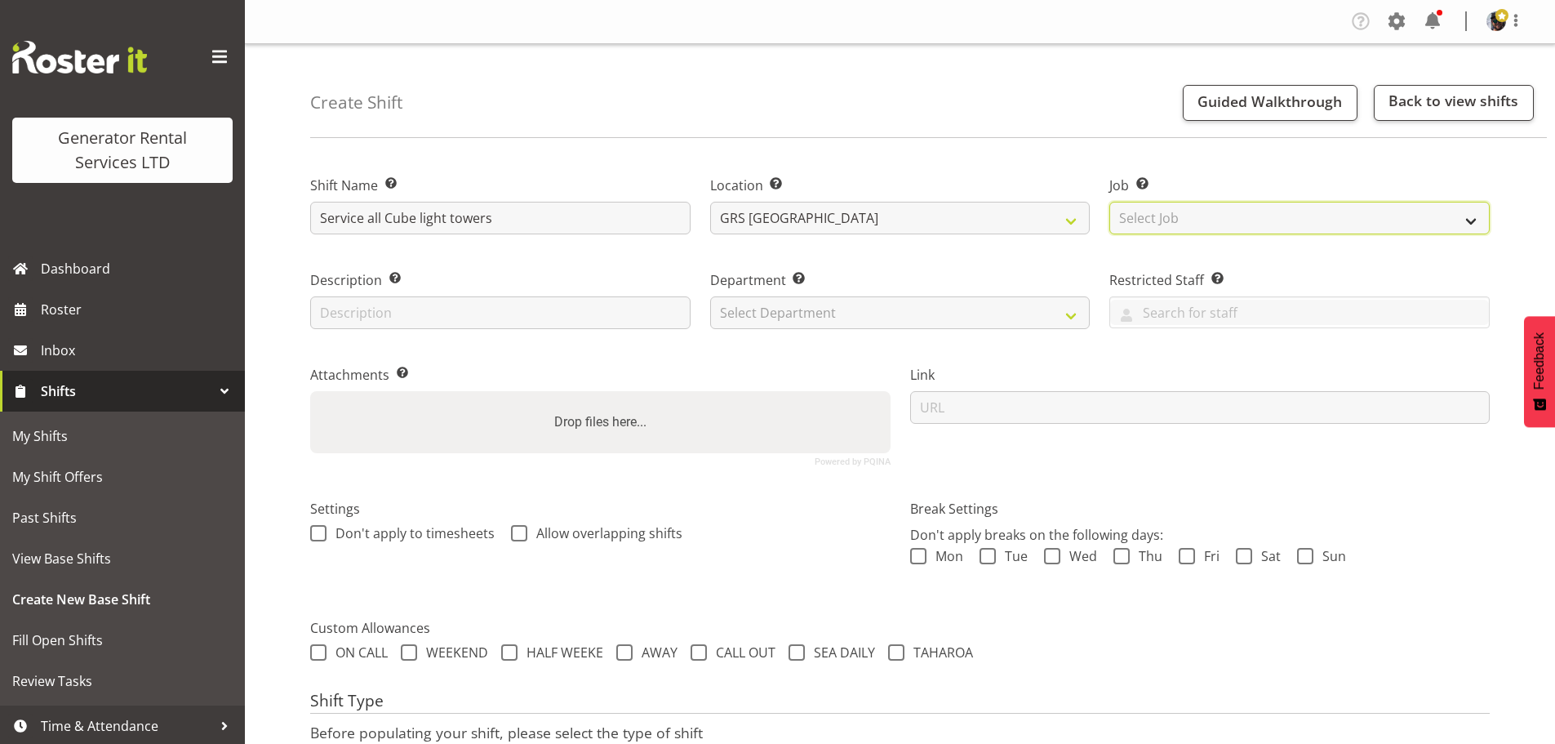
click at [1212, 232] on select "Select Job Create new job 1.1 GRS AKL RENTALS 1.1 GRS AKL RENTALS AC 1.1 GRS AK…" at bounding box center [1300, 218] width 380 height 33
select select "9"
click at [1110, 202] on select "Select Job Create new job 1.1 GRS AKL RENTALS 1.1 GRS AKL RENTALS AC 1.1 GRS AK…" at bounding box center [1300, 218] width 380 height 33
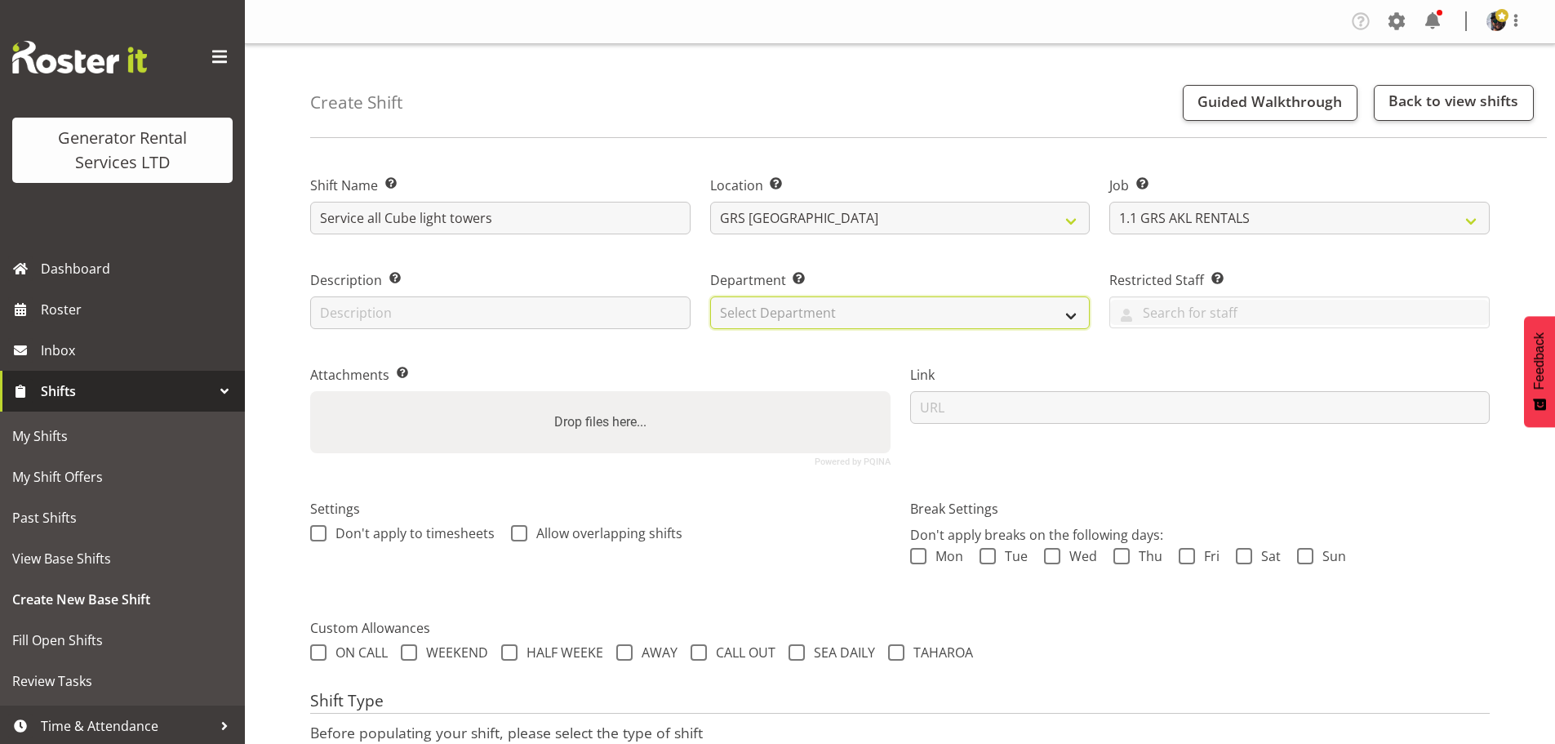
click at [1030, 317] on select "Select Department GRS HIRE AKL GRS HIRE TGA GRS HIRE HST GRS TAHAROA GRS SALES …" at bounding box center [900, 312] width 380 height 33
select select "20"
click at [710, 296] on select "Select Department GRS HIRE AKL GRS HIRE TGA GRS HIRE HST GRS TAHAROA GRS SALES …" at bounding box center [900, 312] width 380 height 33
click at [971, 251] on div "Department Set the department that the shift relates to. GRS HIRE AKL GRS HIRE …" at bounding box center [900, 294] width 400 height 95
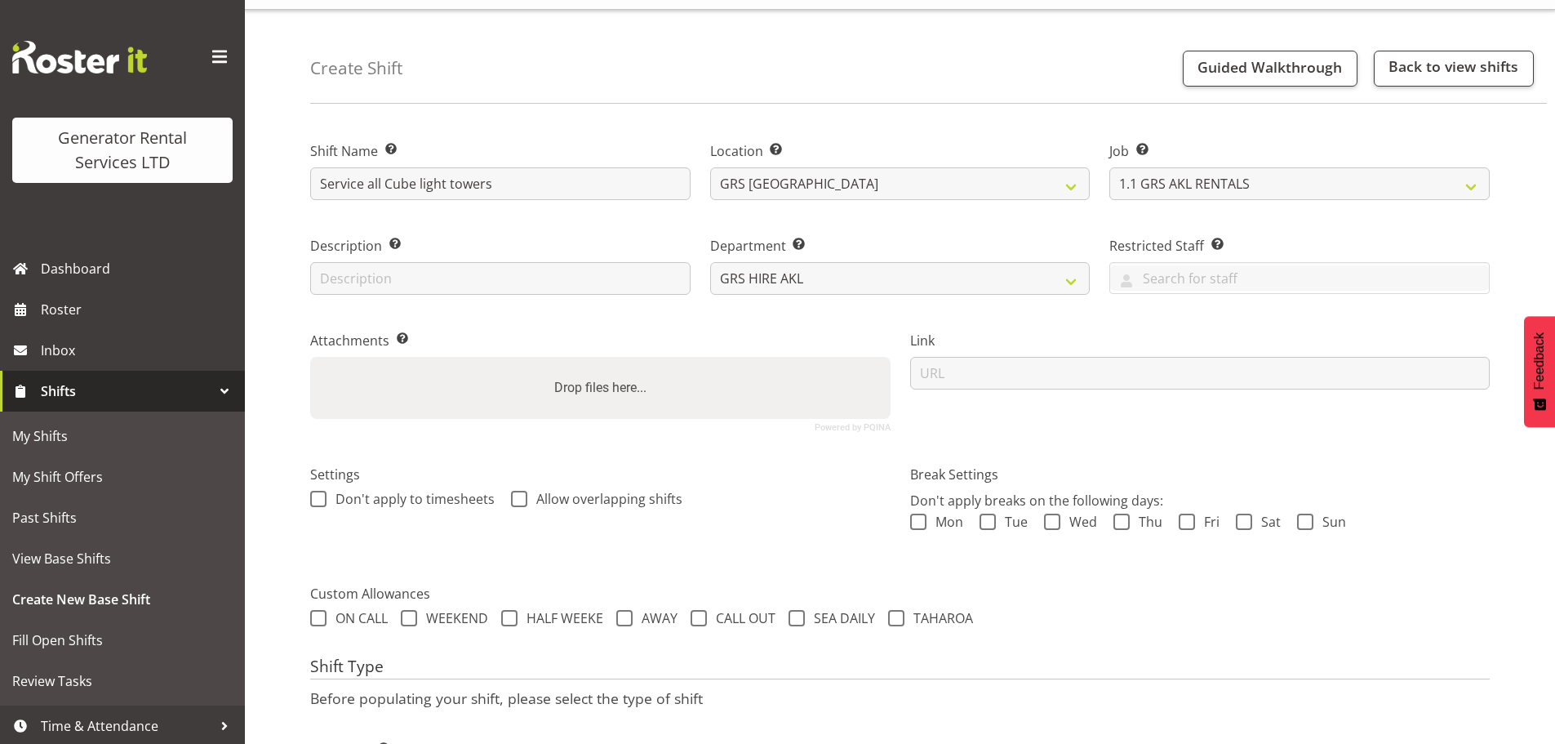
scroll to position [140, 0]
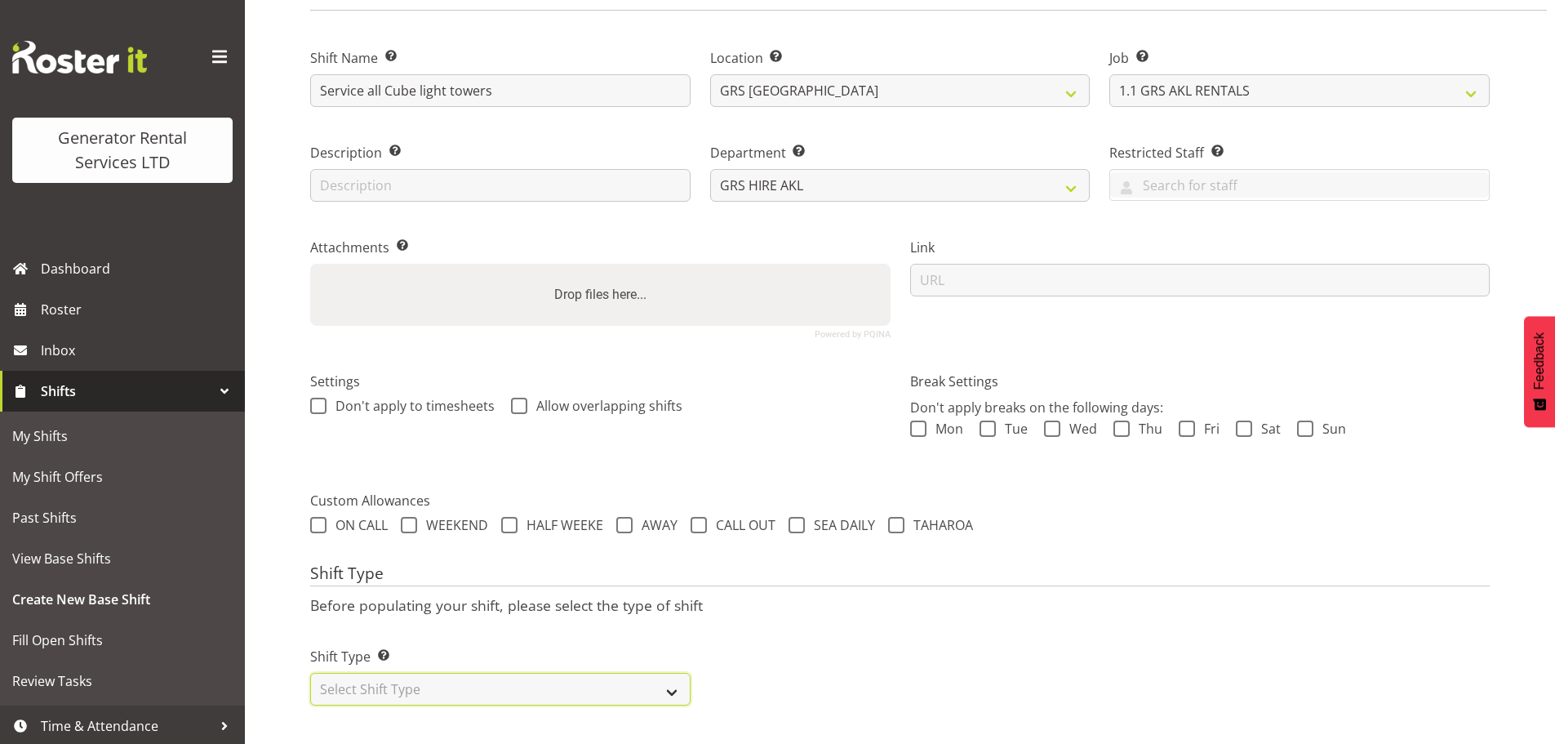
click at [518, 673] on select "Select Shift Type One Off Shift Recurring Shift Rotating Shift" at bounding box center [500, 689] width 380 height 33
select select "one_off"
click at [310, 673] on select "Select Shift Type One Off Shift Recurring Shift Rotating Shift" at bounding box center [500, 689] width 380 height 33
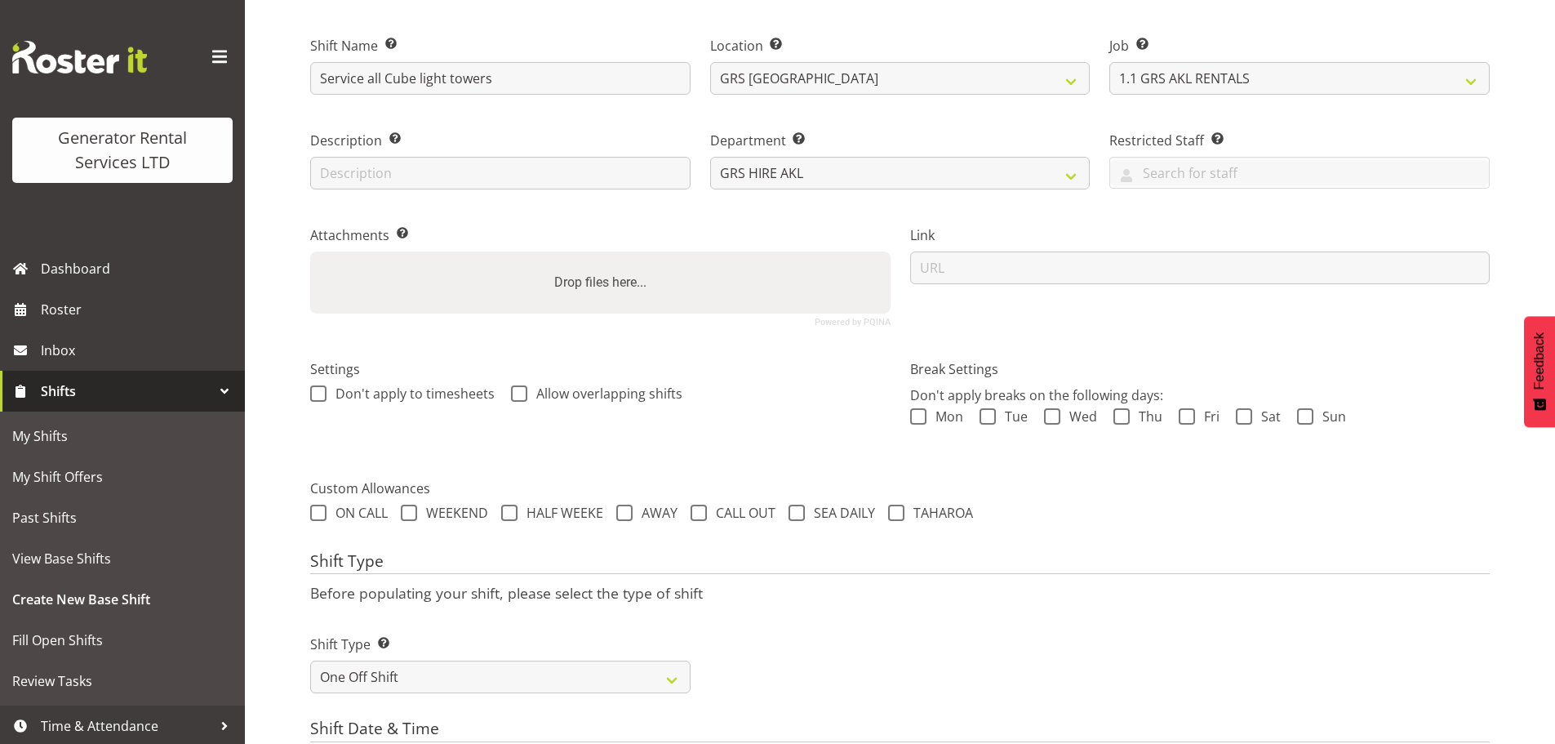
click at [780, 599] on p "Before populating your shift, please select the type of shift" at bounding box center [900, 593] width 1180 height 18
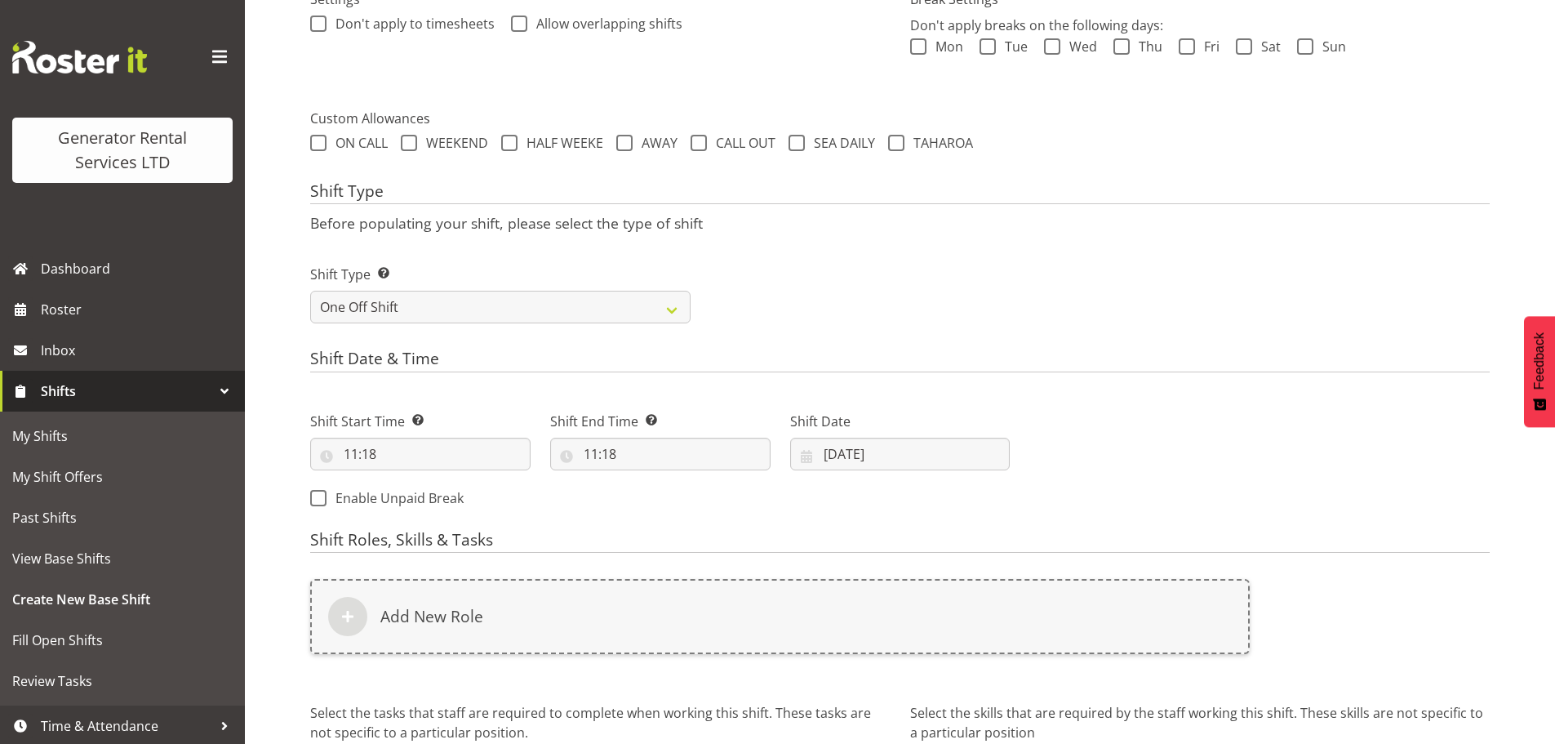
scroll to position [664, 0]
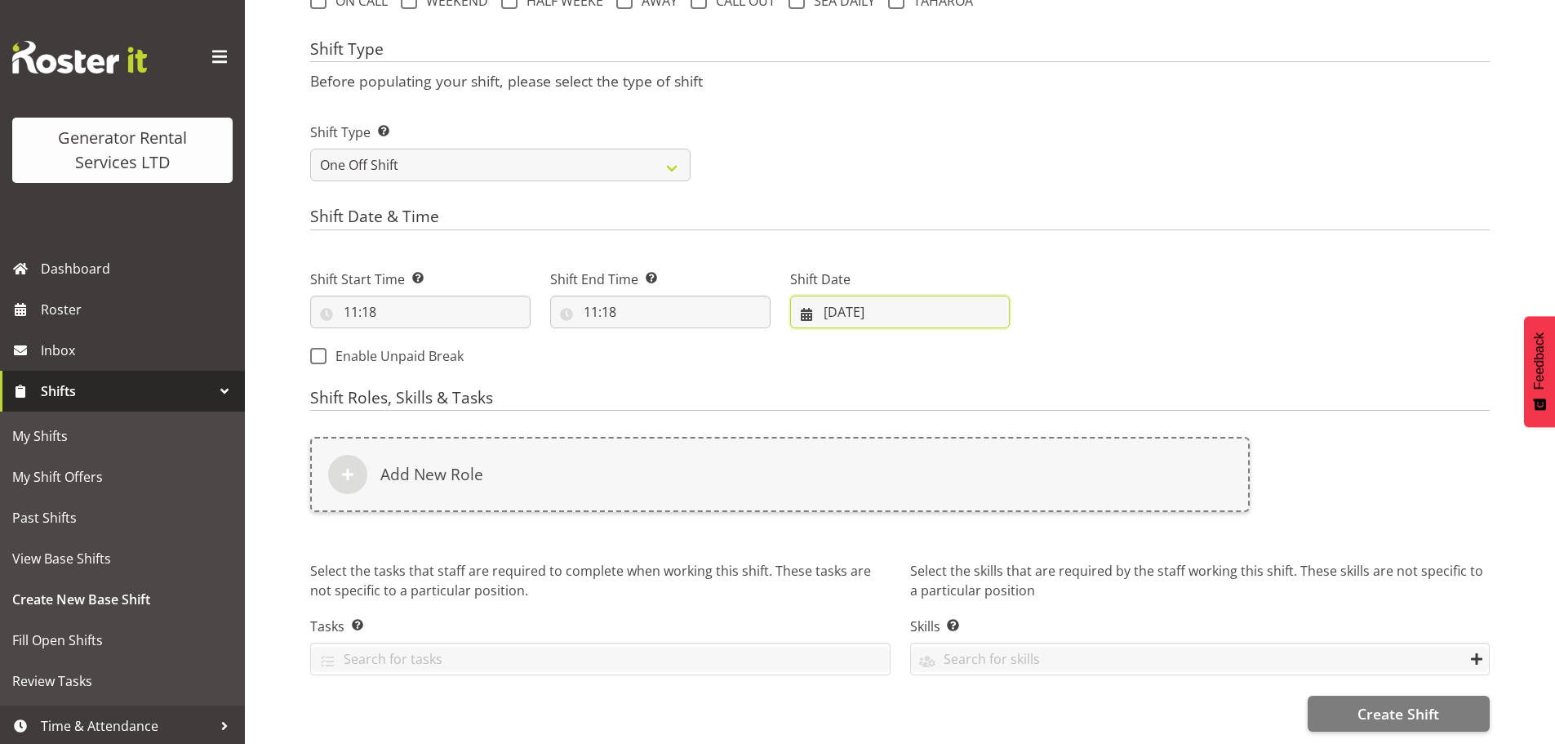
click at [895, 304] on input "25/08/2025" at bounding box center [900, 312] width 220 height 33
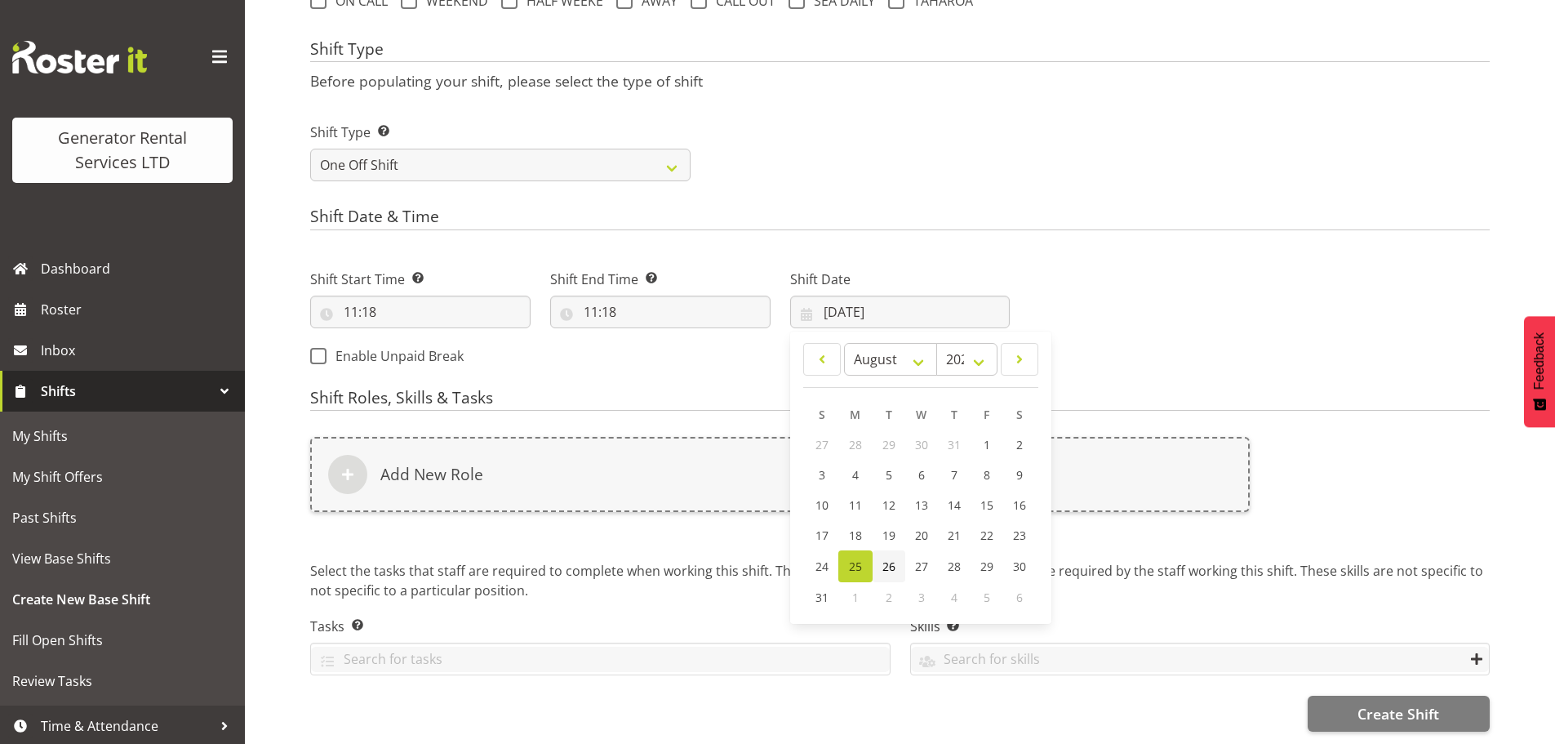
click at [892, 558] on span "26" at bounding box center [889, 566] width 13 height 16
type input "26/08/2025"
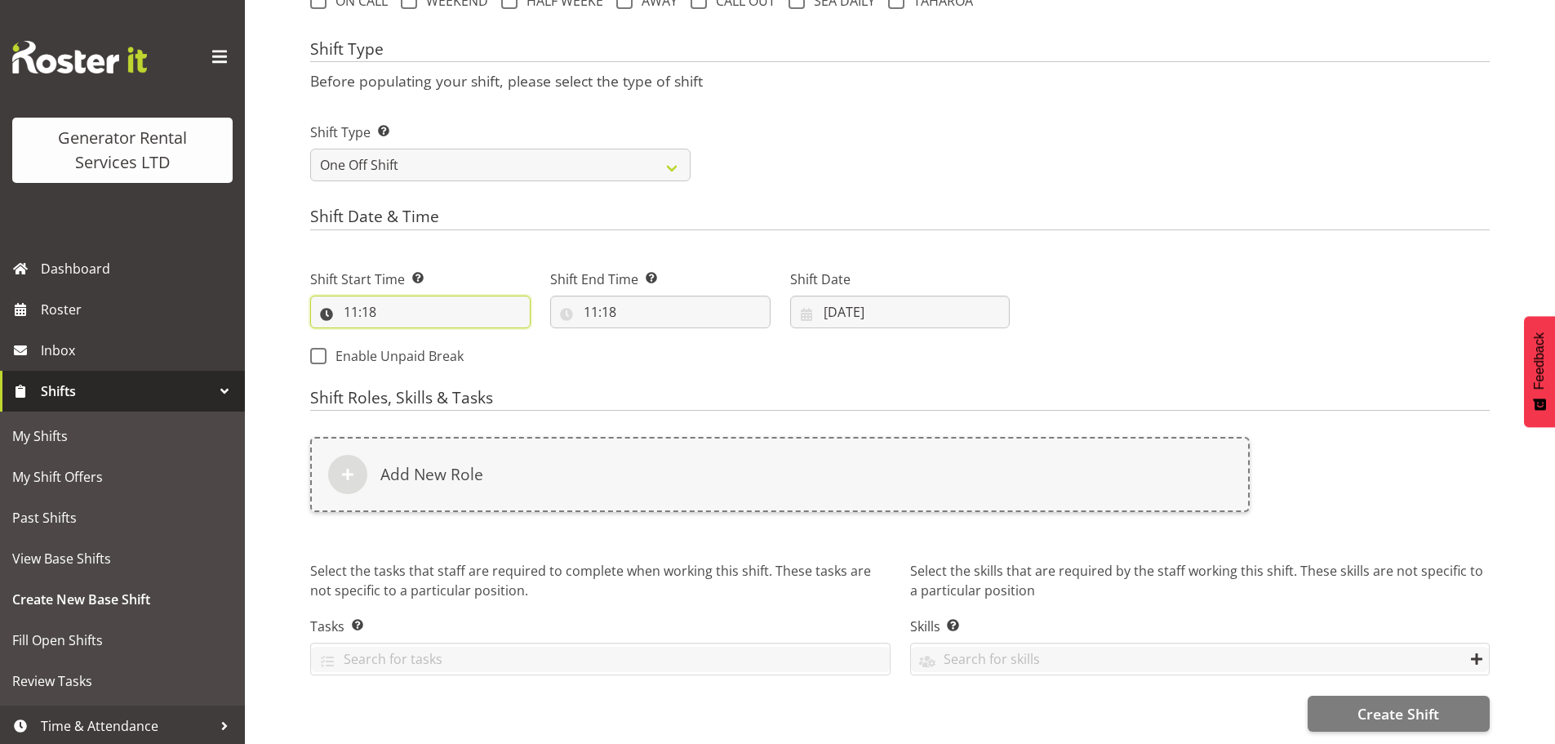
click at [371, 304] on input "11:18" at bounding box center [420, 312] width 220 height 33
drag, startPoint x: 417, startPoint y: 340, endPoint x: 403, endPoint y: 330, distance: 17.0
click at [417, 340] on select "00 01 02 03 04 05 06 07 08 09 10 11 12 13 14 15 16 17 18 19 20 21 22 23" at bounding box center [421, 354] width 37 height 33
select select "8"
click at [403, 338] on select "00 01 02 03 04 05 06 07 08 09 10 11 12 13 14 15 16 17 18 19 20 21 22 23" at bounding box center [421, 354] width 37 height 33
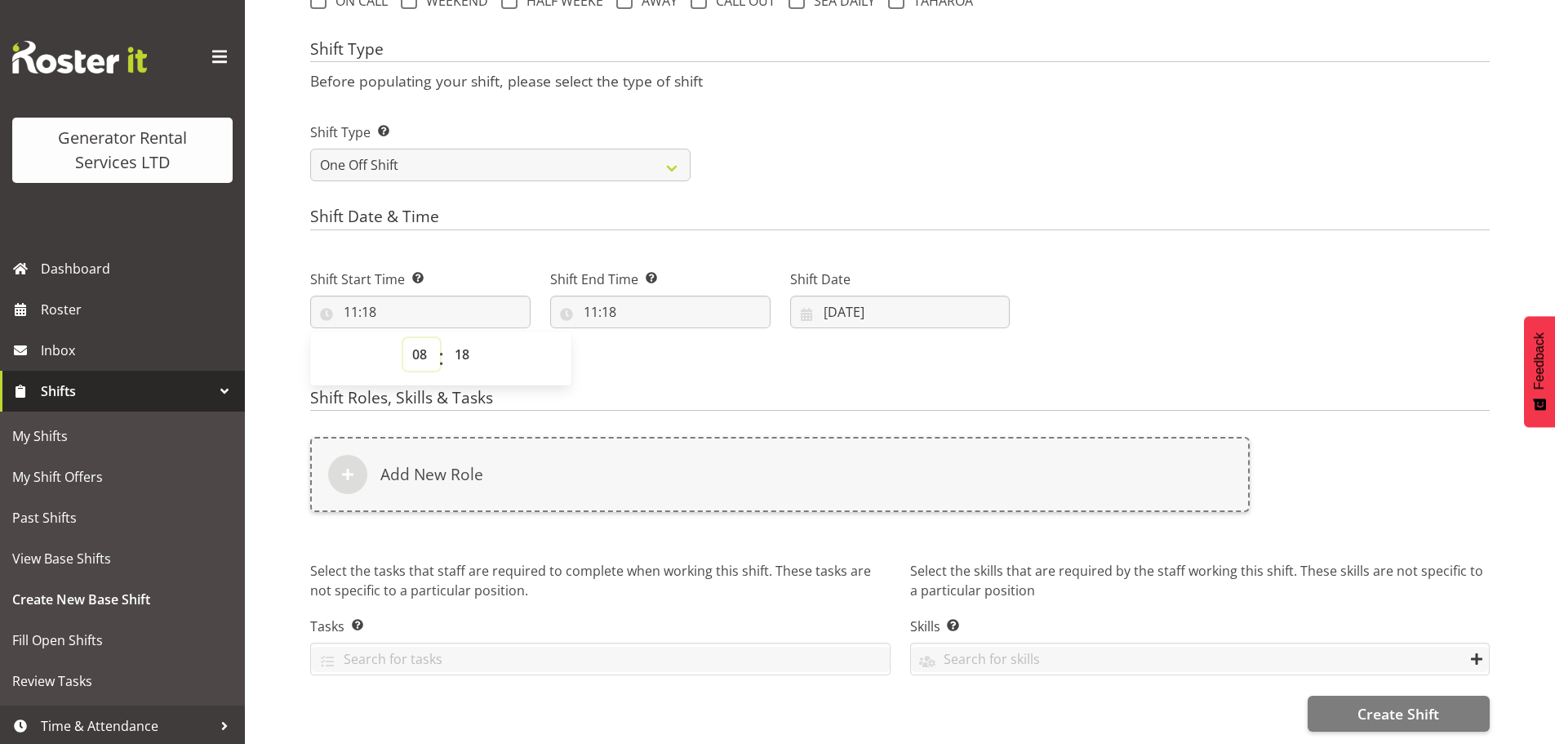
type input "08:18"
drag, startPoint x: 461, startPoint y: 348, endPoint x: 444, endPoint y: 226, distance: 122.8
click at [461, 343] on select "00 01 02 03 04 05 06 07 08 09 10 11 12 13 14 15 16 17 18 19 20 21 22 23 24 25 2…" at bounding box center [464, 354] width 37 height 33
select select "0"
click at [446, 338] on select "00 01 02 03 04 05 06 07 08 09 10 11 12 13 14 15 16 17 18 19 20 21 22 23 24 25 2…" at bounding box center [464, 354] width 37 height 33
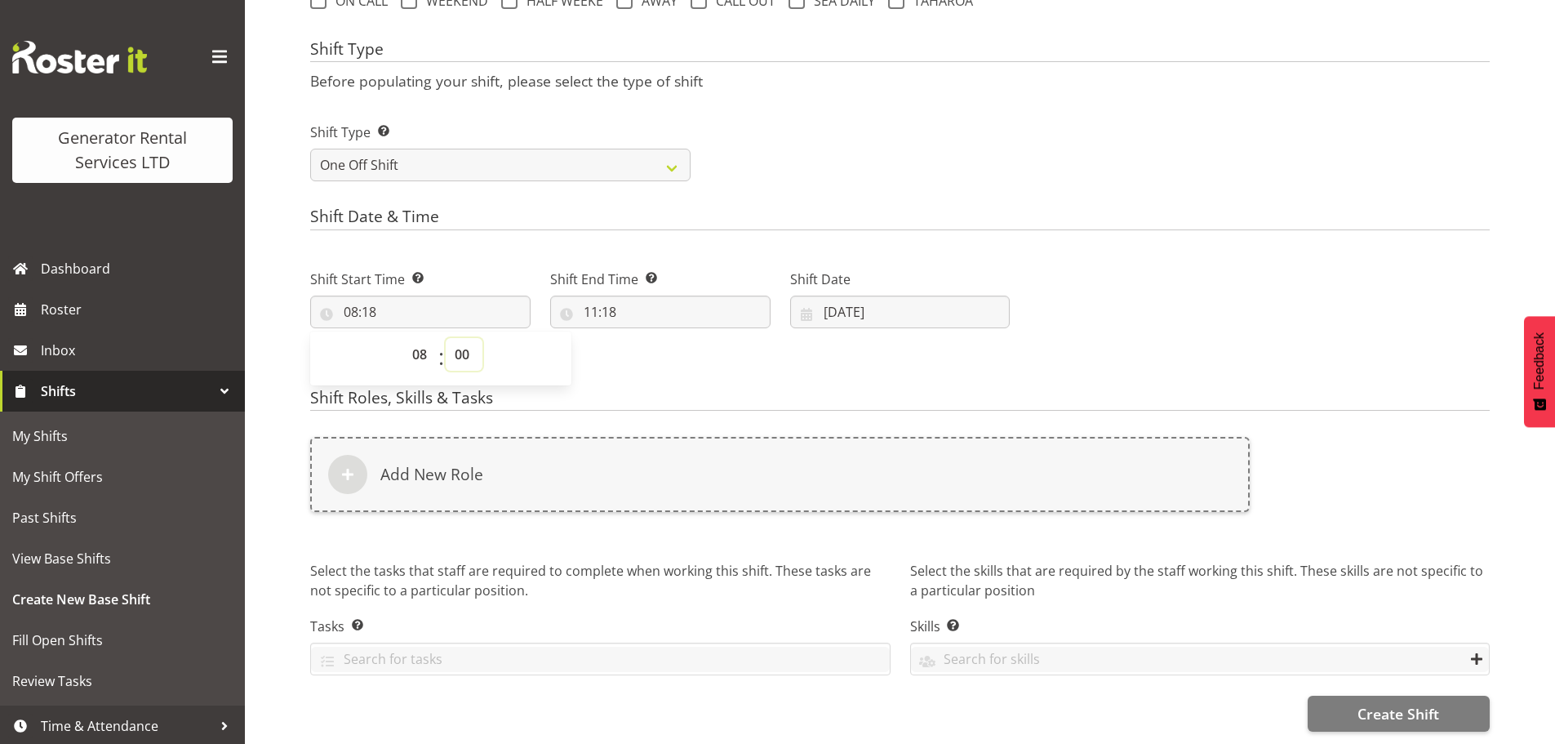
type input "08:00"
click at [622, 305] on input "11:18" at bounding box center [660, 312] width 220 height 33
click at [655, 340] on select "00 01 02 03 04 05 06 07 08 09 10 11 12 13 14 15 16 17 18 19 20 21 22 23" at bounding box center [661, 354] width 37 height 33
select select "12"
click at [643, 338] on select "00 01 02 03 04 05 06 07 08 09 10 11 12 13 14 15 16 17 18 19 20 21 22 23" at bounding box center [661, 354] width 37 height 33
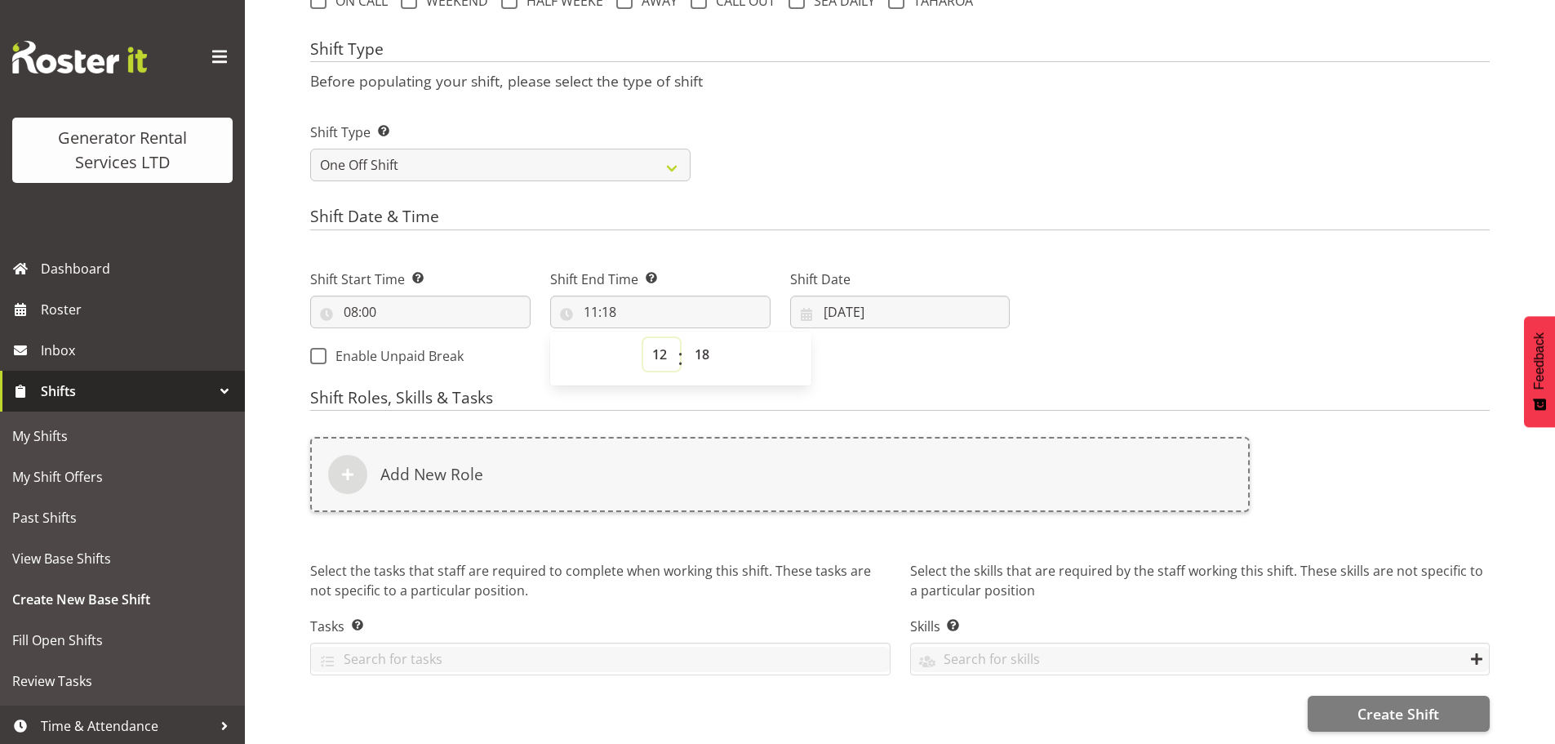
type input "12:18"
click at [706, 340] on select "00 01 02 03 04 05 06 07 08 09 10 11 12 13 14 15 16 17 18 19 20 21 22 23 24 25 2…" at bounding box center [704, 354] width 37 height 33
select select "0"
click at [686, 338] on select "00 01 02 03 04 05 06 07 08 09 10 11 12 13 14 15 16 17 18 19 20 21 22 23 24 25 2…" at bounding box center [704, 354] width 37 height 33
type input "12:00"
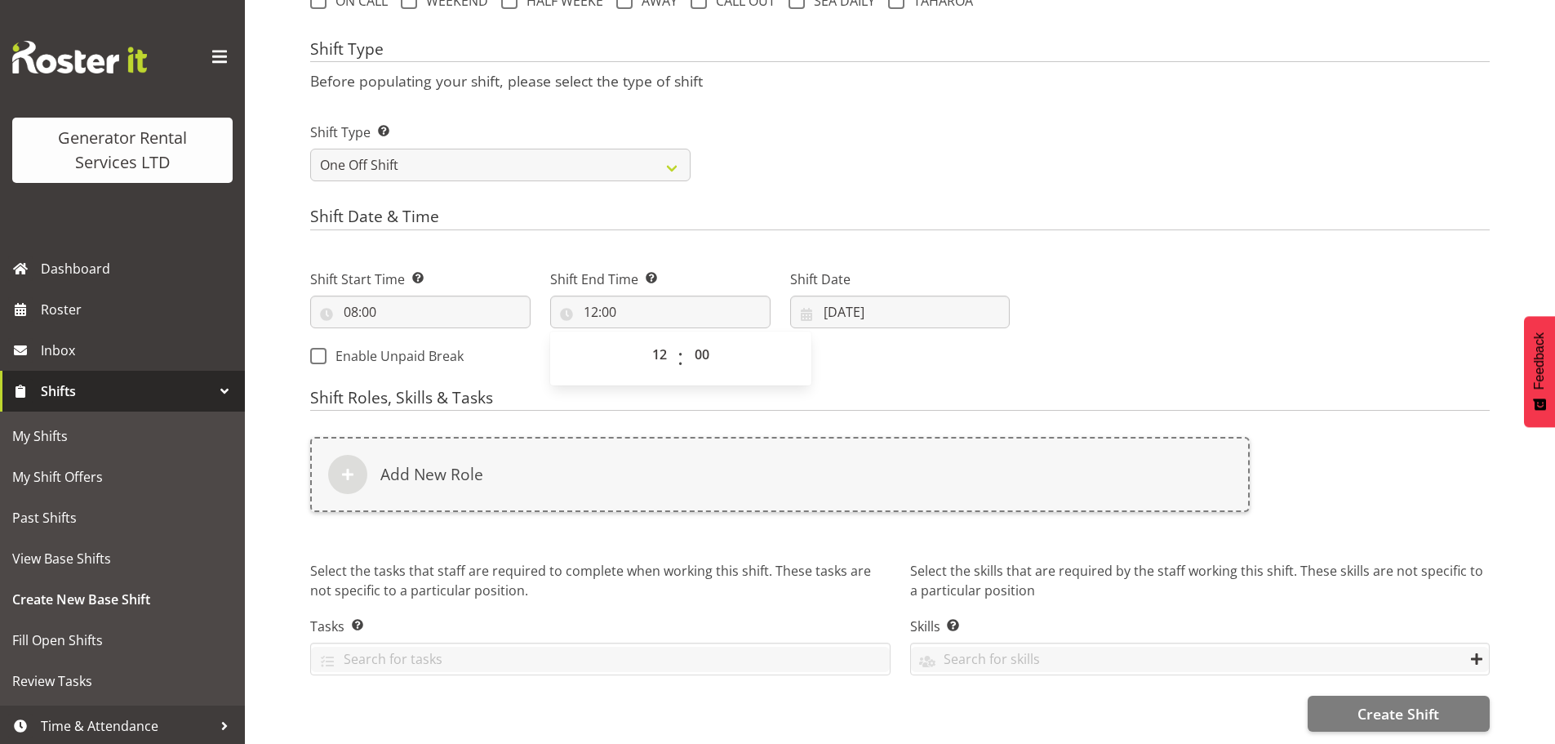
drag, startPoint x: 808, startPoint y: 38, endPoint x: 809, endPoint y: 47, distance: 9.8
click at [809, 47] on h4 "Shift Type" at bounding box center [900, 51] width 1180 height 23
click at [641, 398] on h4 "Shift Roles, Skills & Tasks" at bounding box center [900, 400] width 1180 height 23
click at [892, 190] on form "Shift Name Enter a name for the shift (e.g. Day Shift). Service all Cube light …" at bounding box center [900, 116] width 1180 height 1230
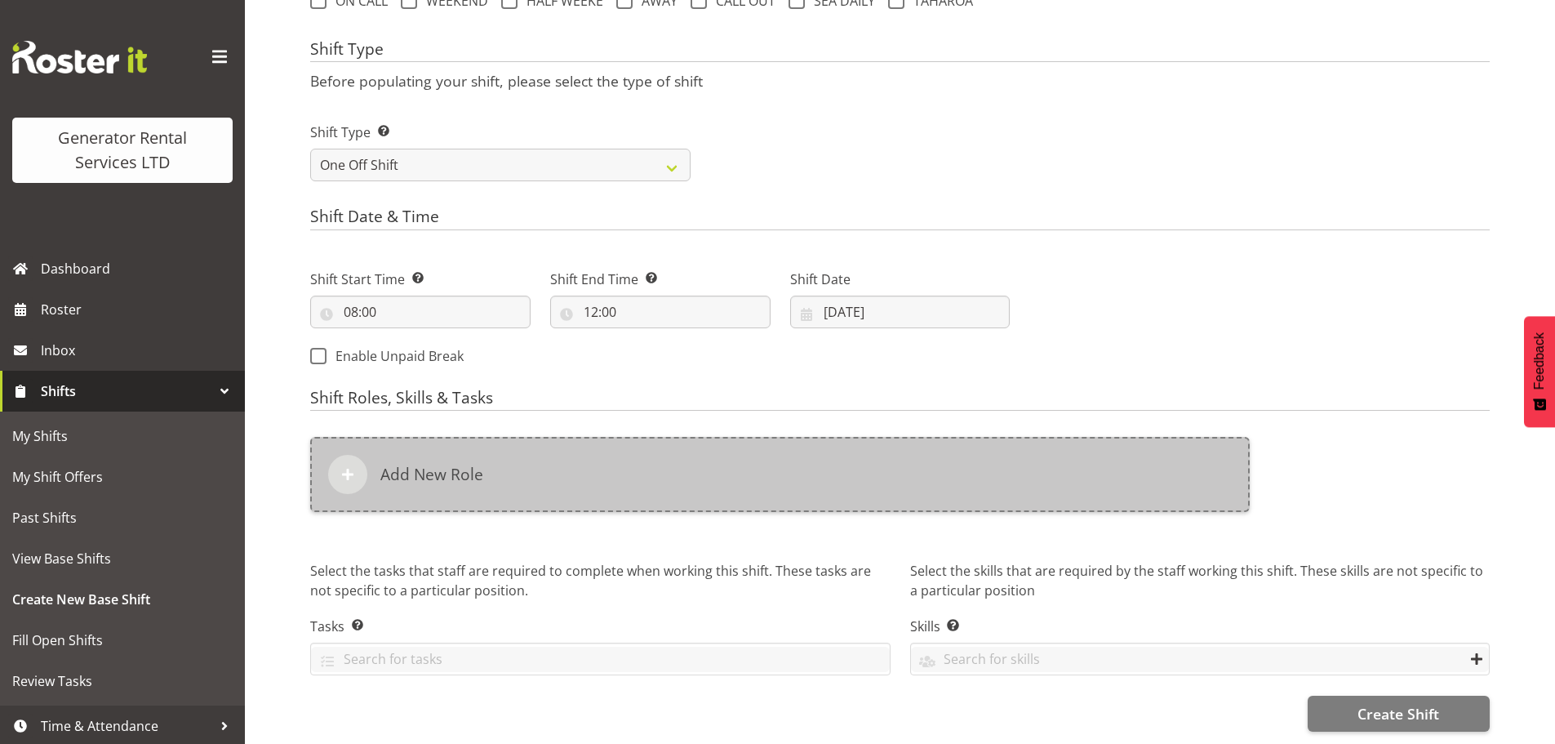
click at [570, 490] on div "Add New Role" at bounding box center [780, 474] width 940 height 75
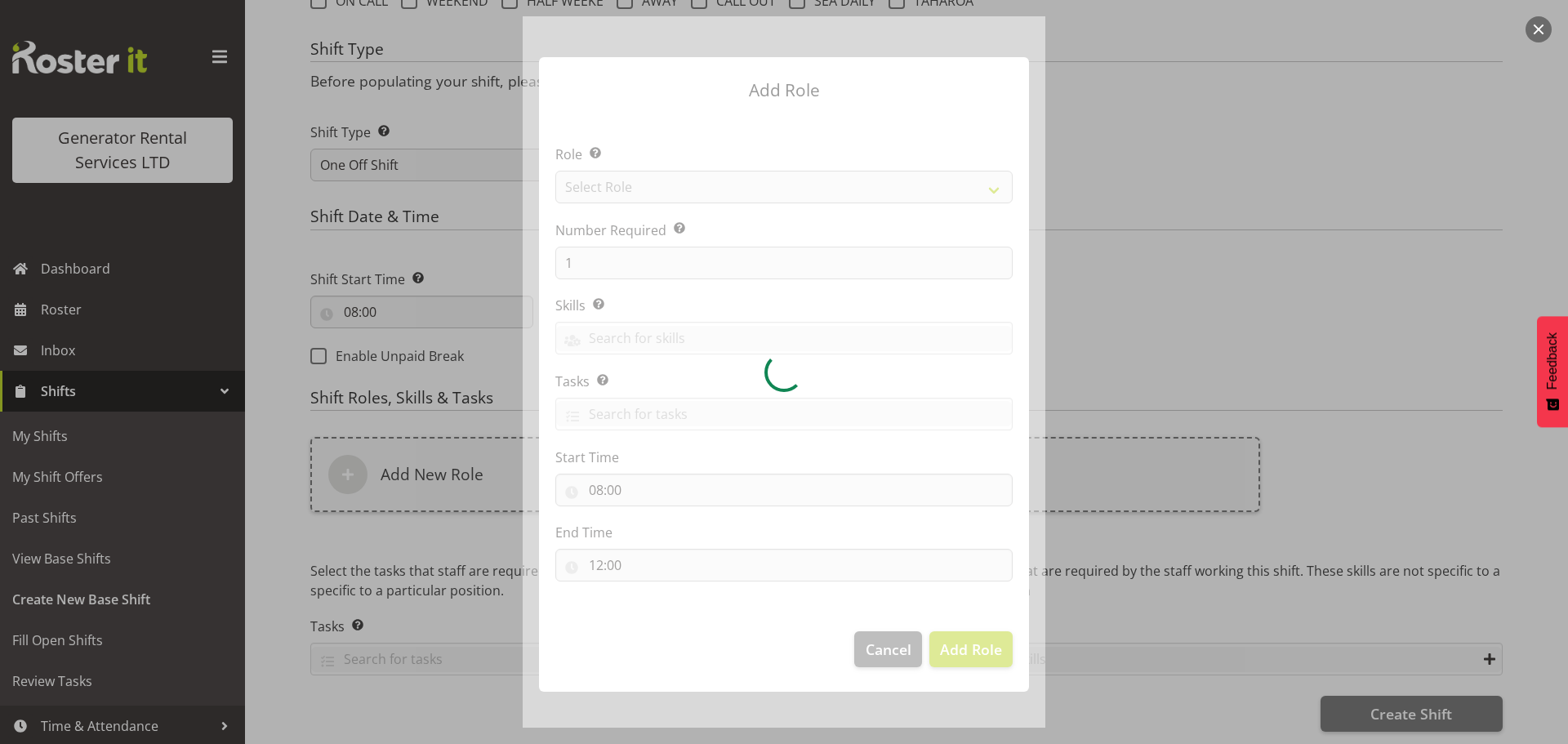
click at [708, 190] on div at bounding box center [784, 371] width 523 height 711
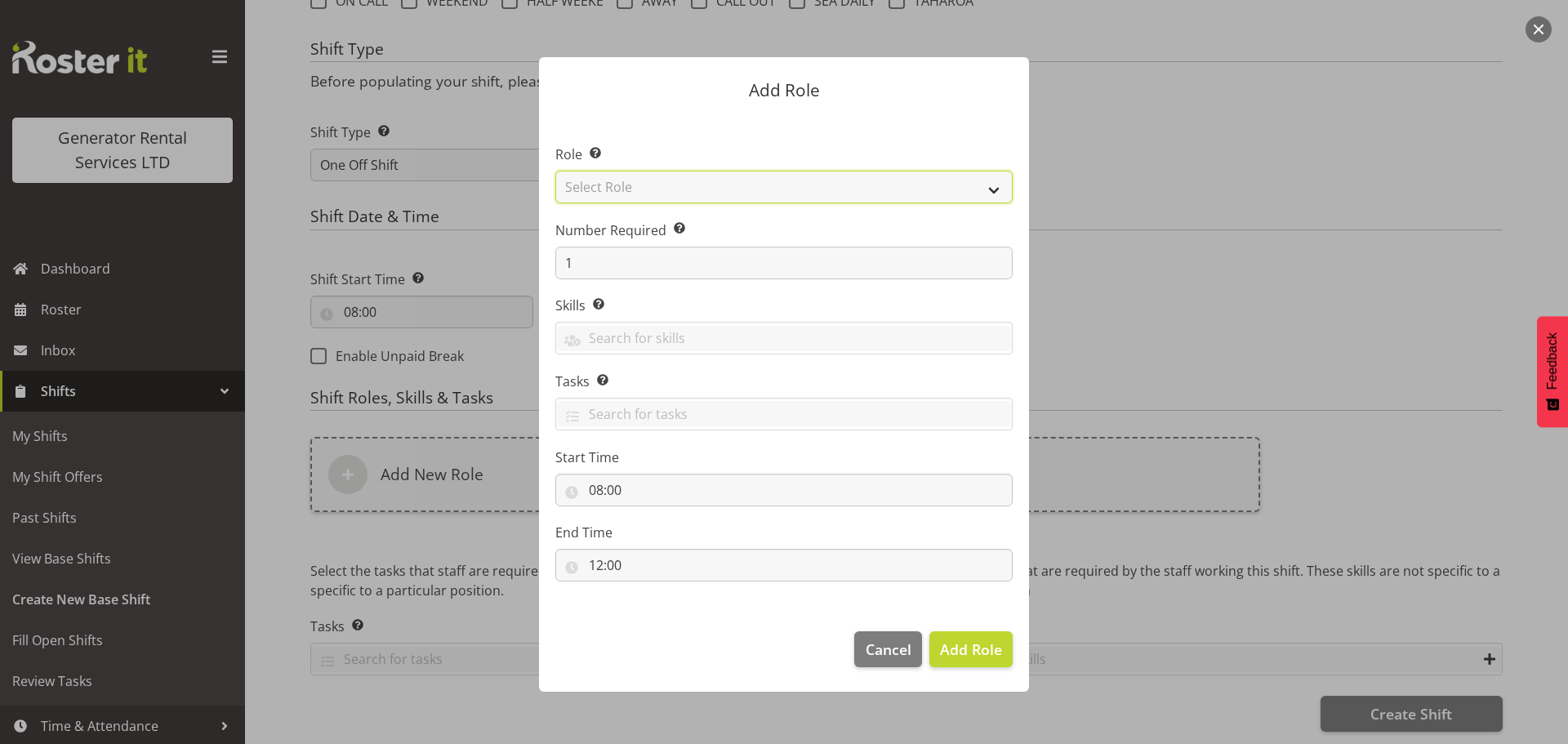
click at [705, 190] on select "Select Role Account Manager Electrician Engineering GM HSEQ manager MECH Mechan…" at bounding box center [783, 187] width 457 height 33
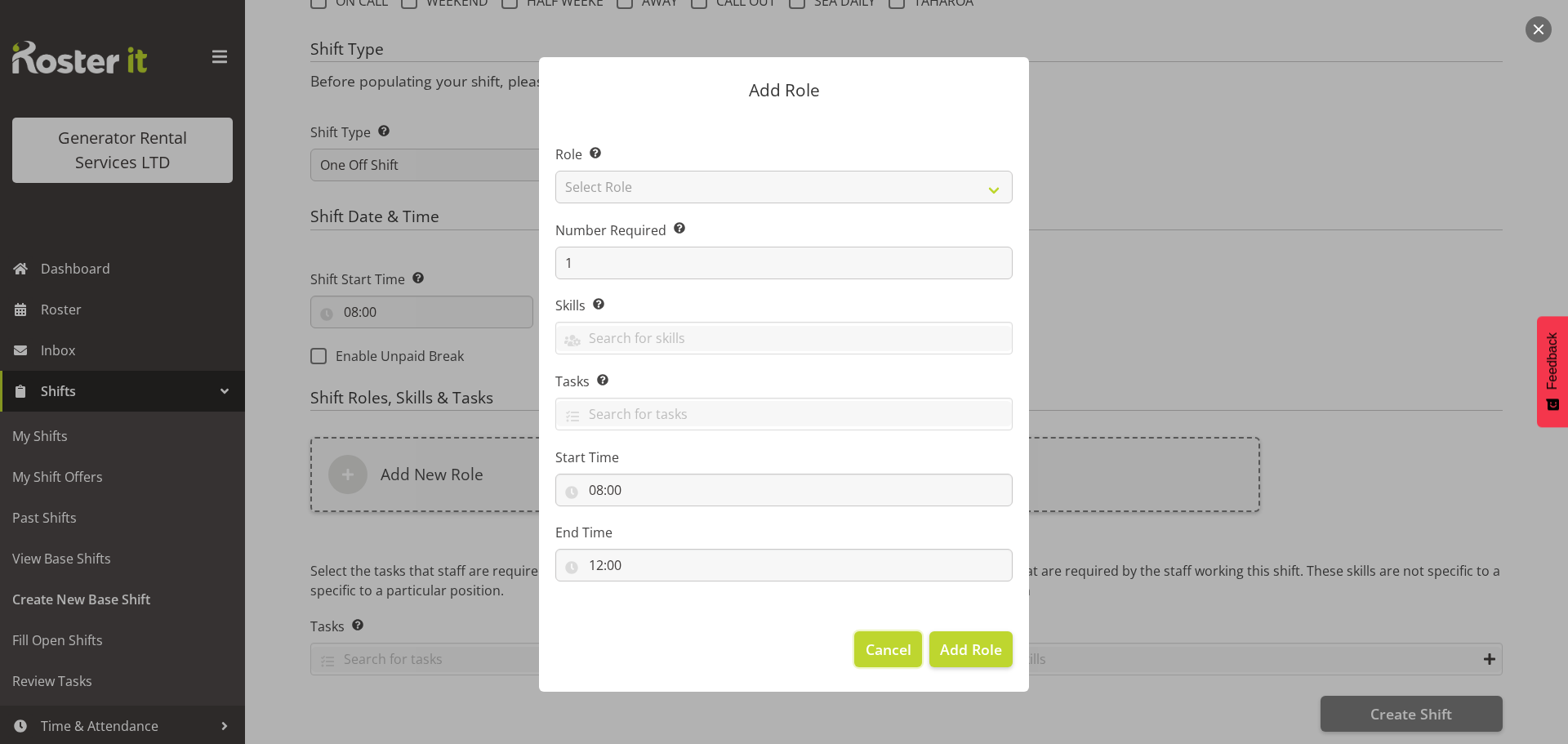
click at [883, 652] on span "Cancel" at bounding box center [888, 648] width 46 height 21
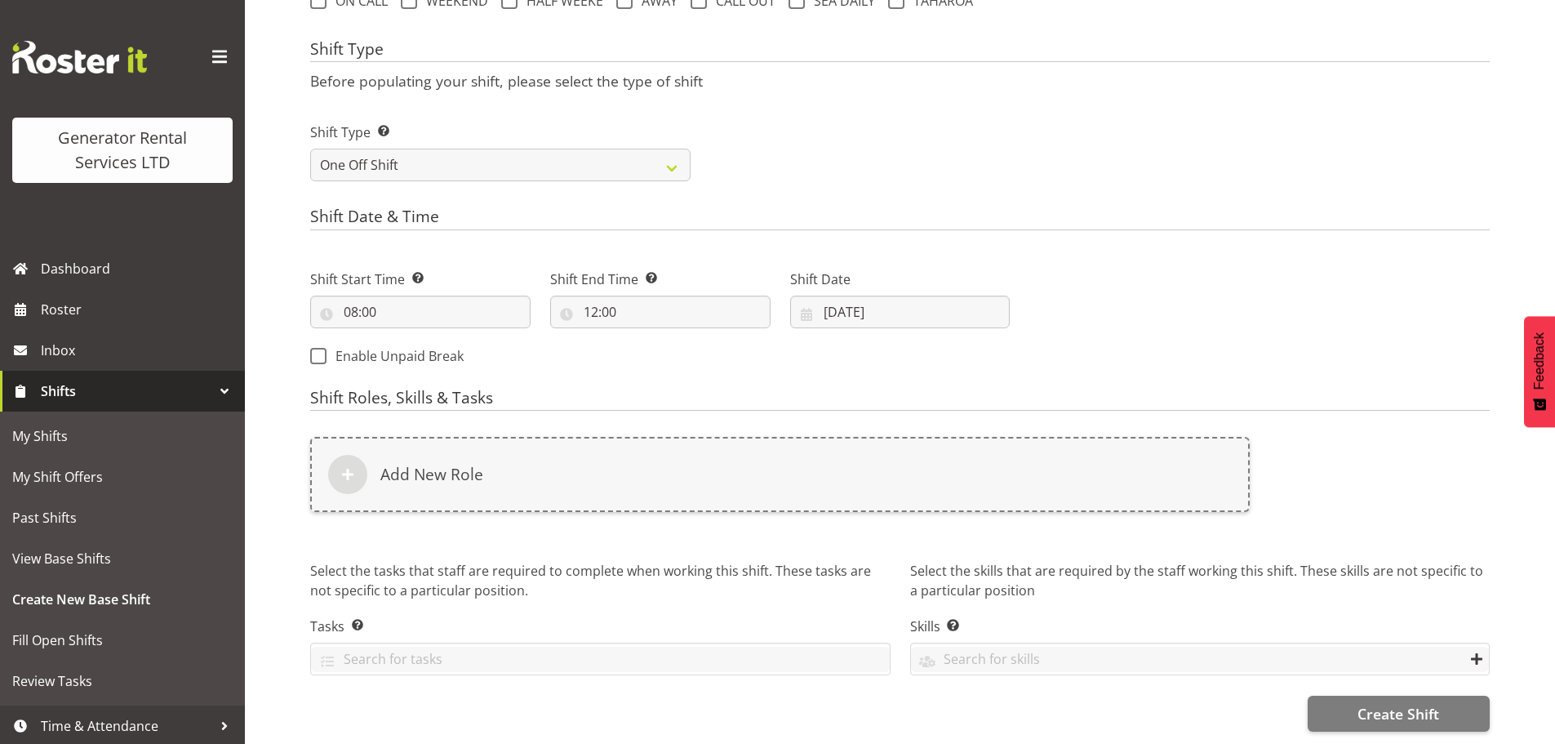
click at [1084, 125] on div "Shift Type Shift Types: One Off – Select this if you would like a single shift …" at bounding box center [899, 145] width 1199 height 91
drag, startPoint x: 162, startPoint y: 306, endPoint x: 185, endPoint y: 294, distance: 26.7
click at [162, 306] on span "Roster" at bounding box center [139, 309] width 196 height 24
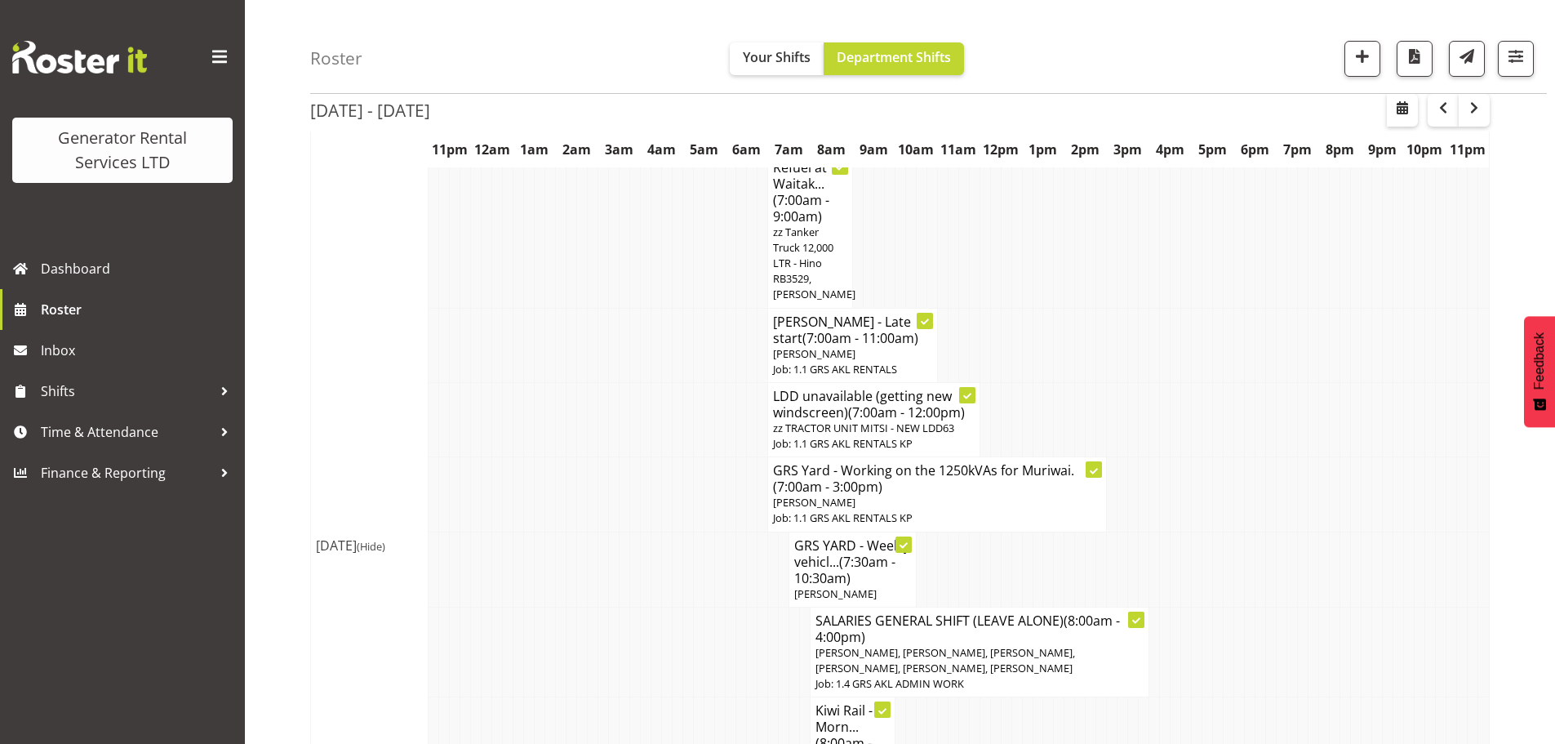
scroll to position [408, 0]
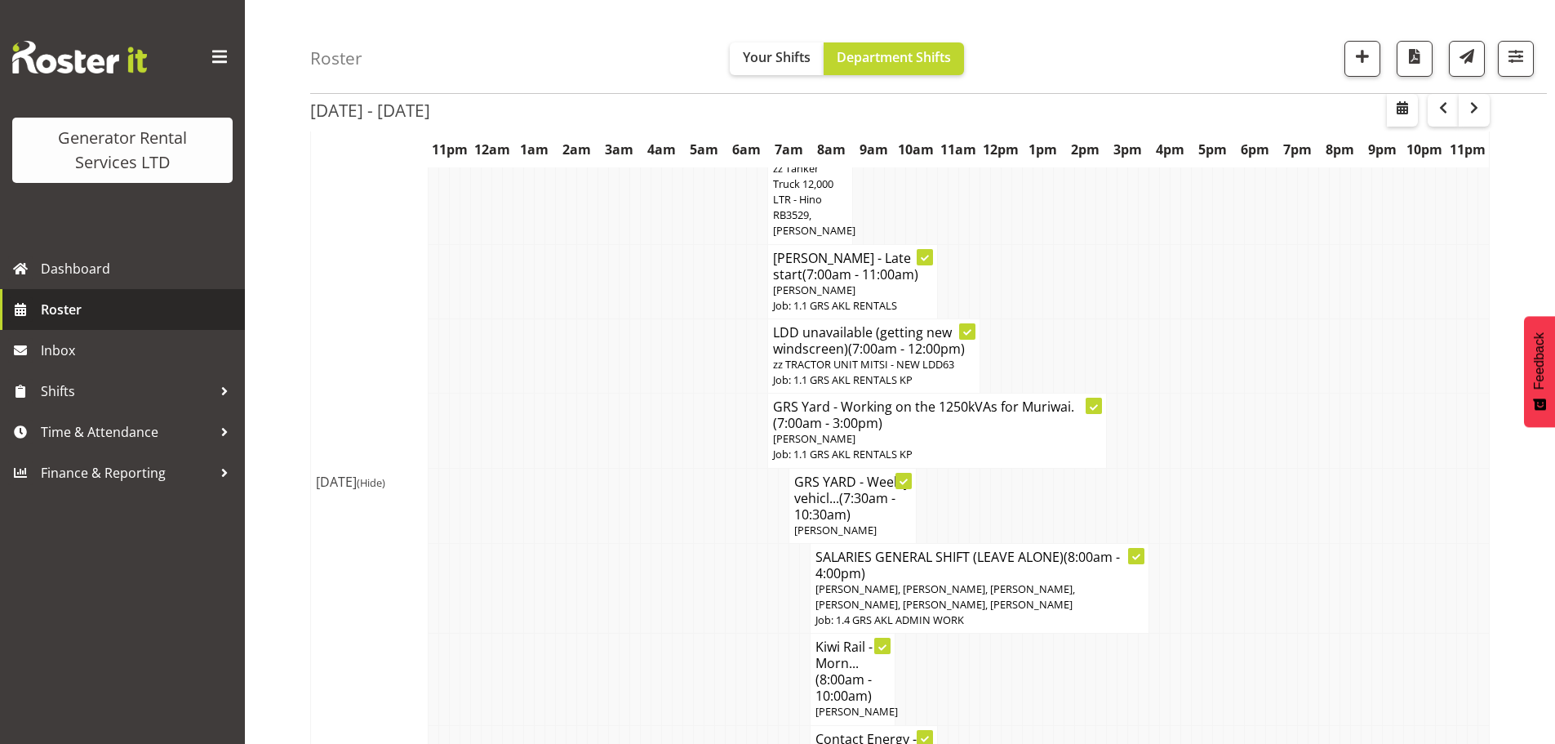
click at [145, 301] on span "Roster" at bounding box center [139, 309] width 196 height 24
